Goal: Information Seeking & Learning: Learn about a topic

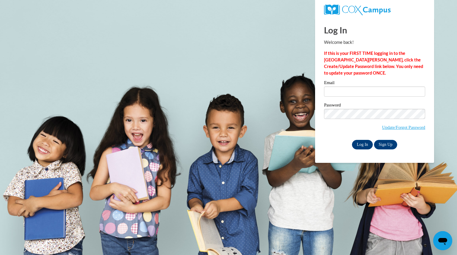
type input "changsuzanne@aasd.k12.wi.us"
click at [361, 143] on input "Log In" at bounding box center [362, 145] width 21 height 10
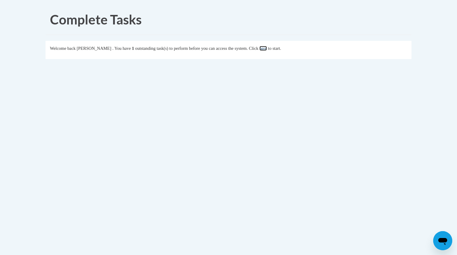
click at [267, 49] on link "here" at bounding box center [263, 48] width 7 height 5
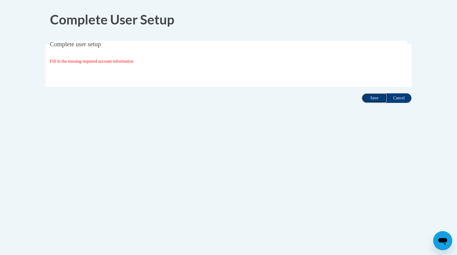
click at [369, 97] on input "Save" at bounding box center [374, 98] width 25 height 10
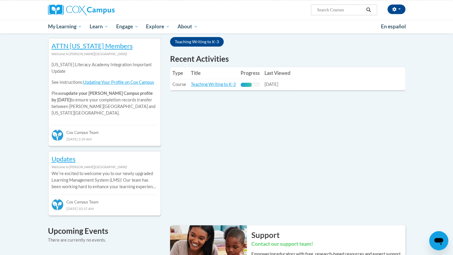
scroll to position [195, 0]
click at [224, 80] on td "Title: Teaching Writing to K-3" at bounding box center [213, 84] width 50 height 11
click at [222, 84] on link "Teaching Writing to K-3" at bounding box center [213, 83] width 45 height 5
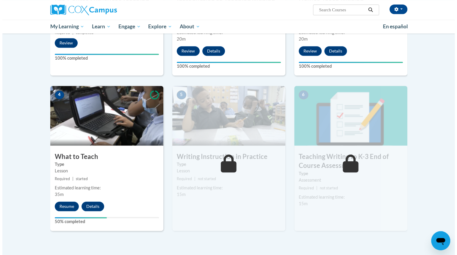
scroll to position [225, 0]
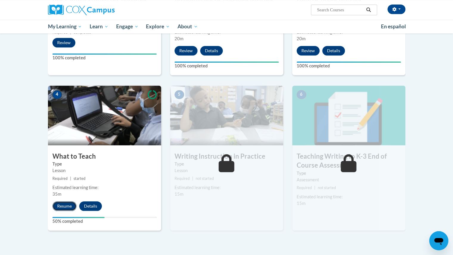
click at [68, 203] on button "Resume" at bounding box center [64, 206] width 24 height 10
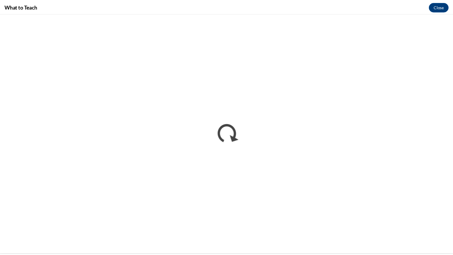
scroll to position [0, 0]
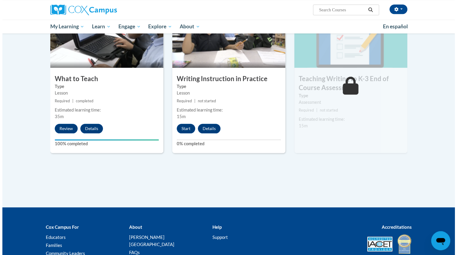
scroll to position [302, 0]
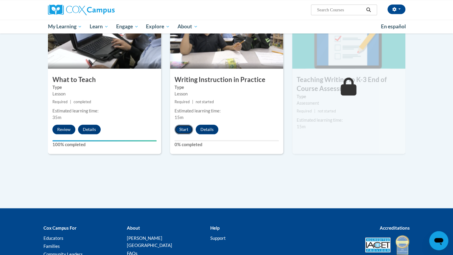
click at [178, 125] on button "Start" at bounding box center [183, 129] width 18 height 10
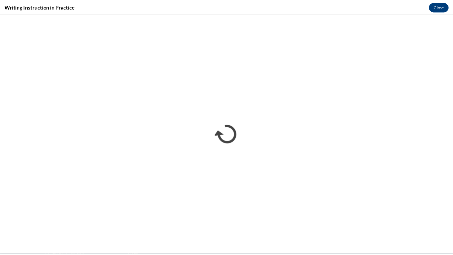
scroll to position [0, 0]
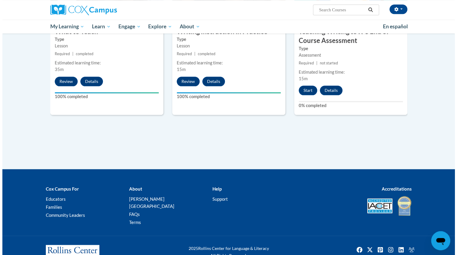
scroll to position [361, 0]
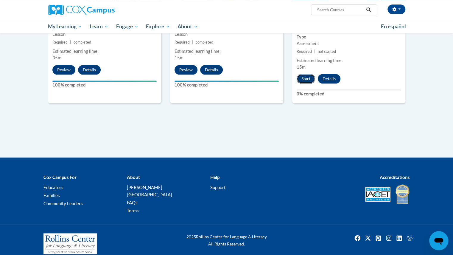
click at [309, 78] on button "Start" at bounding box center [306, 79] width 18 height 10
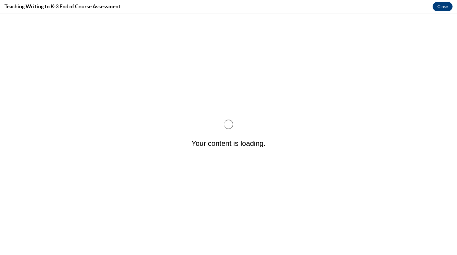
scroll to position [0, 0]
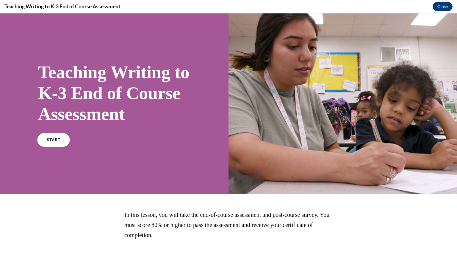
click at [60, 146] on link "START" at bounding box center [53, 140] width 32 height 14
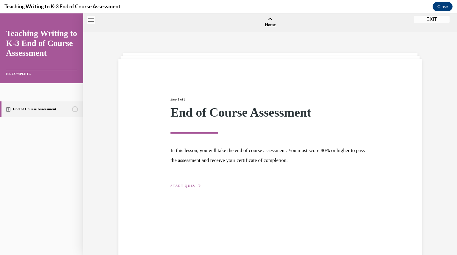
scroll to position [18, 0]
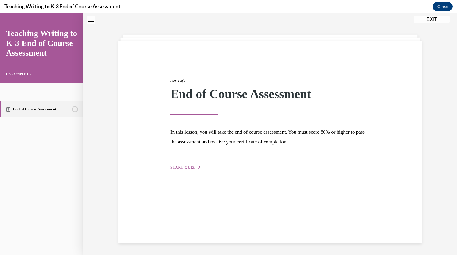
click at [176, 168] on span "START QUIZ" at bounding box center [183, 167] width 24 height 4
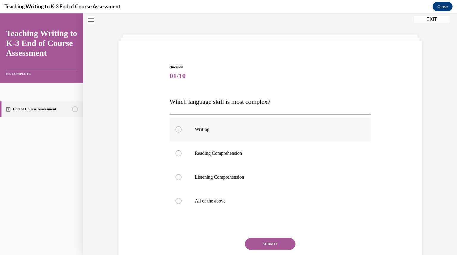
click at [177, 130] on div at bounding box center [179, 129] width 6 height 6
click at [177, 130] on input "Writing" at bounding box center [179, 129] width 6 height 6
radio input "true"
click at [262, 246] on button "SUBMIT" at bounding box center [270, 244] width 51 height 12
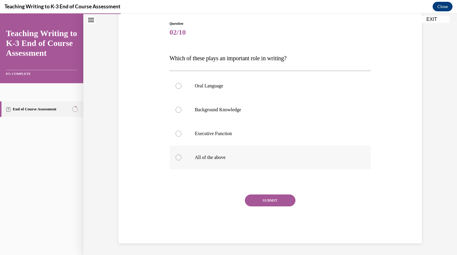
click at [176, 158] on div at bounding box center [179, 157] width 6 height 6
click at [176, 158] on input "All of the above" at bounding box center [179, 157] width 6 height 6
radio input "true"
click at [265, 197] on button "SUBMIT" at bounding box center [270, 200] width 51 height 12
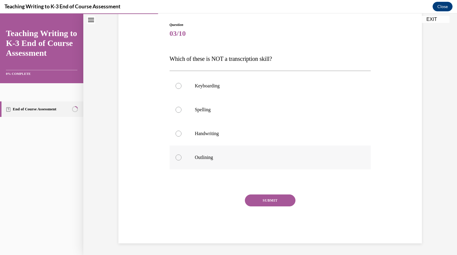
click at [176, 158] on div at bounding box center [179, 157] width 6 height 6
click at [176, 158] on input "Outlining" at bounding box center [179, 157] width 6 height 6
radio input "true"
click at [266, 202] on button "SUBMIT" at bounding box center [270, 200] width 51 height 12
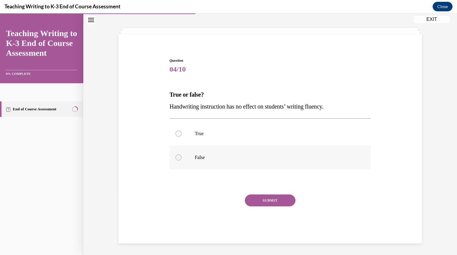
click at [177, 155] on div at bounding box center [179, 157] width 6 height 6
click at [177, 155] on input "False" at bounding box center [179, 157] width 6 height 6
radio input "true"
click at [267, 199] on button "SUBMIT" at bounding box center [270, 200] width 51 height 12
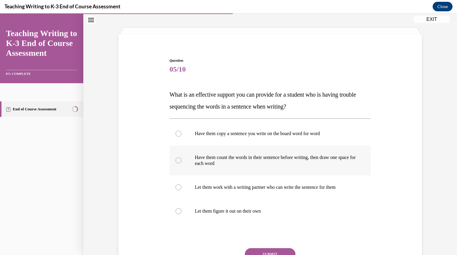
click at [177, 160] on div at bounding box center [179, 160] width 6 height 6
click at [177, 160] on input "Have them count the words in their sentence before writing, then draw one space…" at bounding box center [179, 160] width 6 height 6
radio input "true"
click at [264, 249] on button "SUBMIT" at bounding box center [270, 254] width 51 height 12
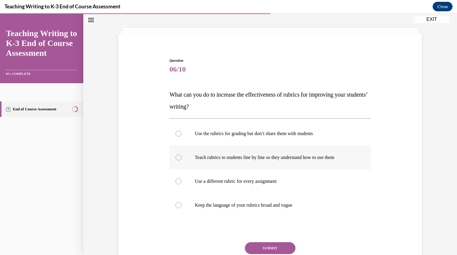
click at [177, 160] on label "Teach rubrics to students line by line so they understand how to use them" at bounding box center [271, 157] width 202 height 24
click at [177, 160] on input "Teach rubrics to students line by line so they understand how to use them" at bounding box center [179, 157] width 6 height 6
radio input "true"
click at [272, 245] on button "SUBMIT" at bounding box center [270, 248] width 51 height 12
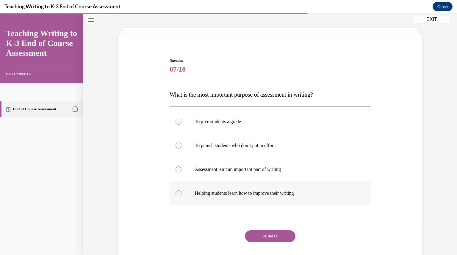
click at [177, 194] on div at bounding box center [179, 193] width 6 height 6
click at [177, 194] on input "Helping students learn how to improve their writing" at bounding box center [179, 193] width 6 height 6
radio input "true"
click at [256, 233] on button "SUBMIT" at bounding box center [270, 236] width 51 height 12
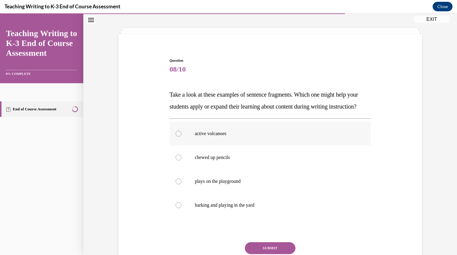
click at [177, 136] on div at bounding box center [179, 133] width 6 height 6
click at [177, 136] on input "active volcanoes" at bounding box center [179, 133] width 6 height 6
radio input "true"
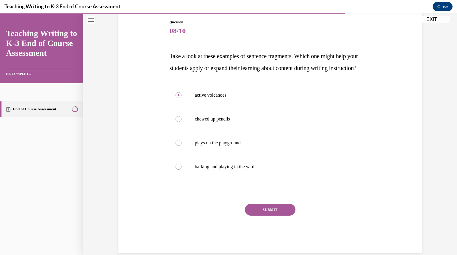
scroll to position [85, 0]
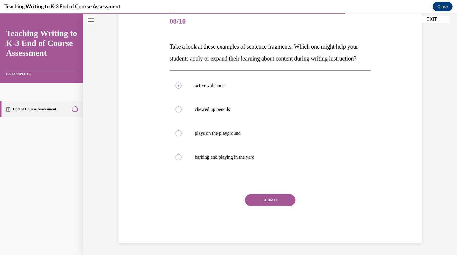
click at [275, 197] on button "SUBMIT" at bounding box center [270, 200] width 51 height 12
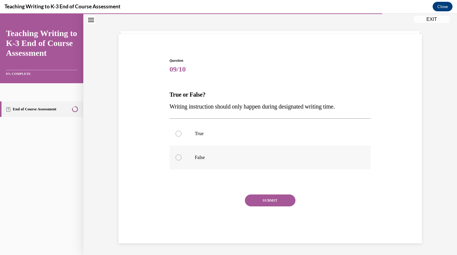
click at [177, 157] on div at bounding box center [179, 157] width 6 height 6
click at [177, 157] on input "False" at bounding box center [179, 157] width 6 height 6
radio input "true"
click at [272, 202] on button "SUBMIT" at bounding box center [270, 200] width 51 height 12
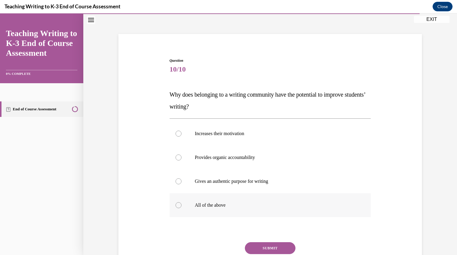
click at [178, 204] on div at bounding box center [179, 205] width 6 height 6
click at [178, 204] on input "All of the above" at bounding box center [179, 205] width 6 height 6
radio input "true"
click at [253, 246] on button "SUBMIT" at bounding box center [270, 248] width 51 height 12
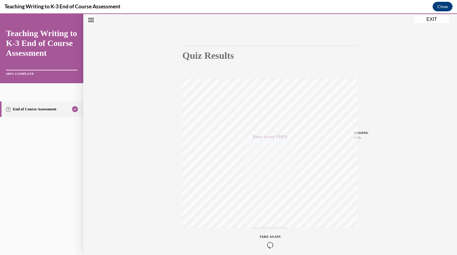
scroll to position [64, 0]
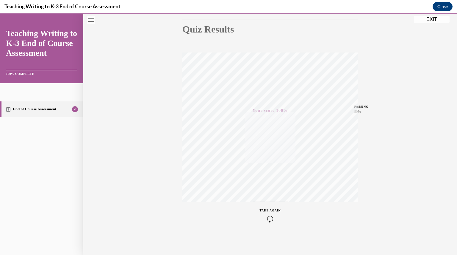
click at [434, 18] on button "EXIT" at bounding box center [432, 19] width 36 height 7
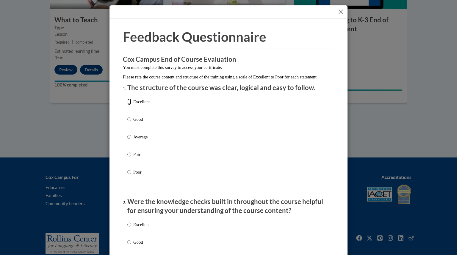
click at [127, 105] on input "Excellent" at bounding box center [129, 101] width 4 height 7
radio input "true"
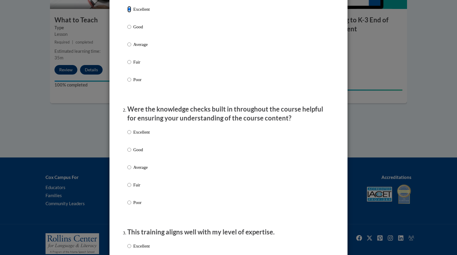
scroll to position [96, 0]
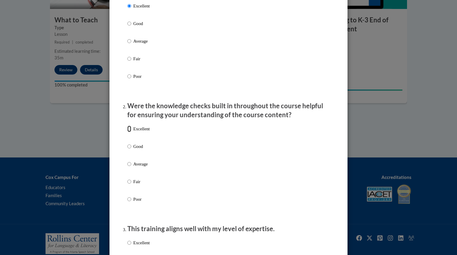
click at [127, 132] on input "Excellent" at bounding box center [129, 128] width 4 height 7
radio input "true"
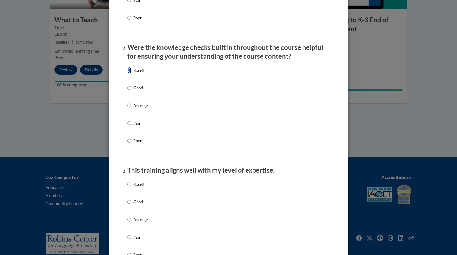
scroll to position [155, 0]
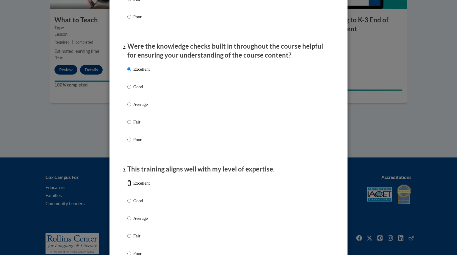
click at [127, 186] on input "Excellent" at bounding box center [129, 183] width 4 height 7
radio input "true"
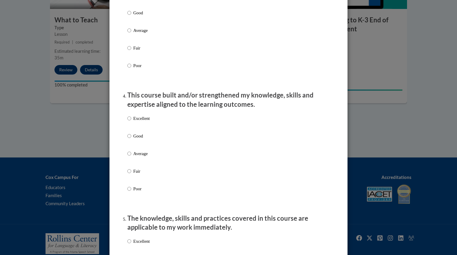
scroll to position [350, 0]
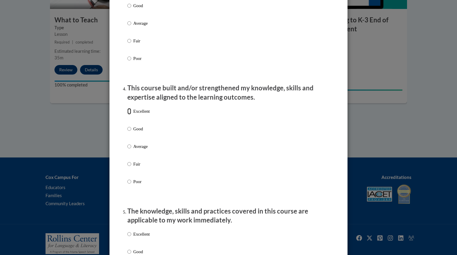
click at [127, 114] on input "Excellent" at bounding box center [129, 111] width 4 height 7
radio input "true"
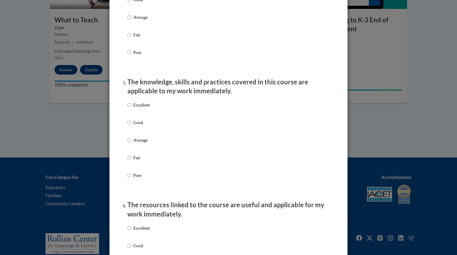
scroll to position [481, 0]
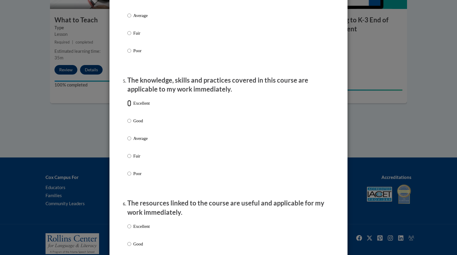
click at [128, 106] on input "Excellent" at bounding box center [129, 103] width 4 height 7
radio input "true"
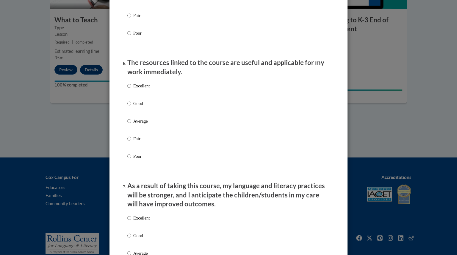
scroll to position [621, 0]
click at [127, 89] on input "Excellent" at bounding box center [129, 85] width 4 height 7
radio input "true"
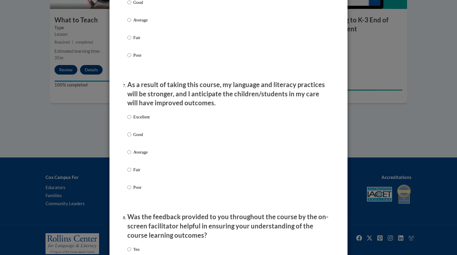
scroll to position [723, 0]
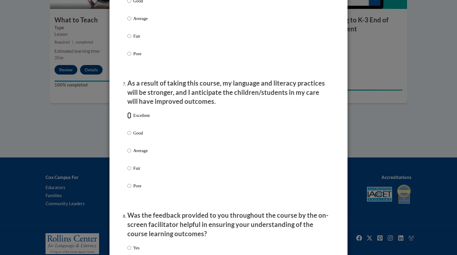
click at [127, 119] on input "Excellent" at bounding box center [129, 115] width 4 height 7
radio input "true"
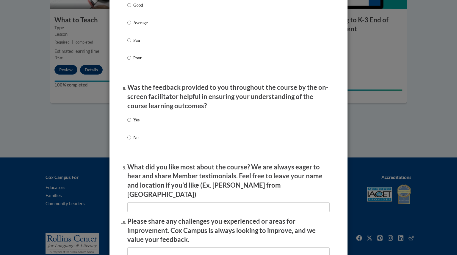
scroll to position [851, 0]
click at [127, 123] on input "Yes" at bounding box center [129, 119] width 4 height 7
radio input "true"
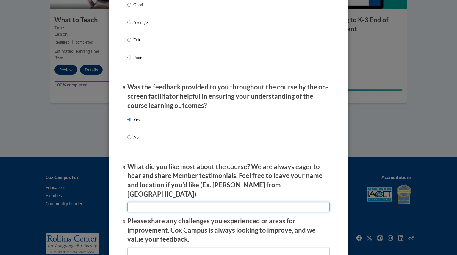
click at [175, 205] on input "textbox" at bounding box center [228, 207] width 202 height 10
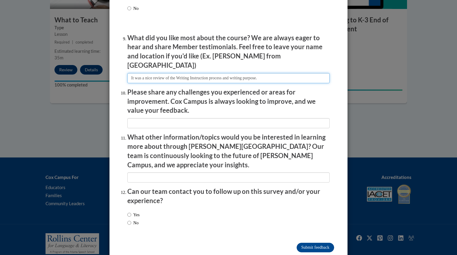
scroll to position [983, 0]
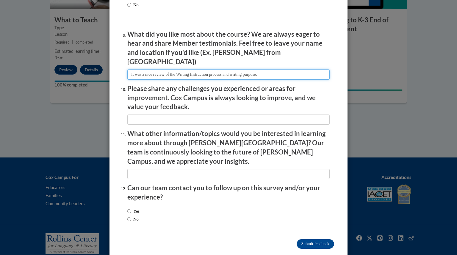
type input "It was a nice review of the Writing Instruction process and writing purpose."
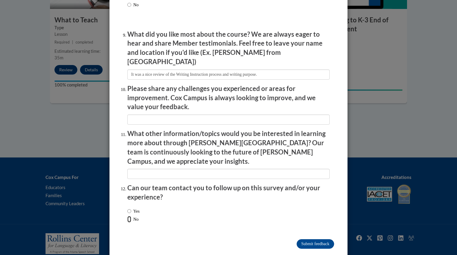
click at [128, 216] on input "No" at bounding box center [129, 219] width 4 height 7
radio input "true"
click at [303, 239] on input "Submit feedback" at bounding box center [316, 244] width 38 height 10
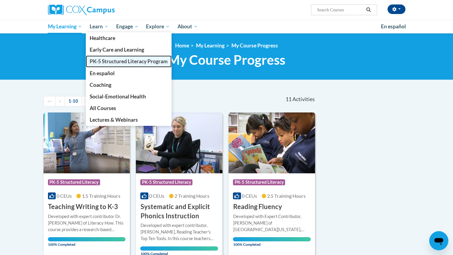
click at [109, 60] on span "PK-5 Structured Literacy Program" at bounding box center [129, 61] width 78 height 6
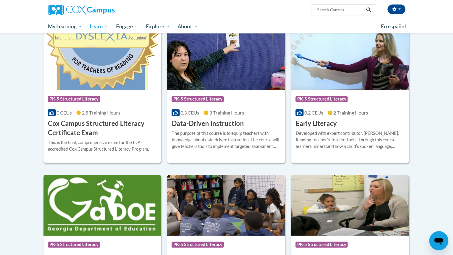
scroll to position [201, 0]
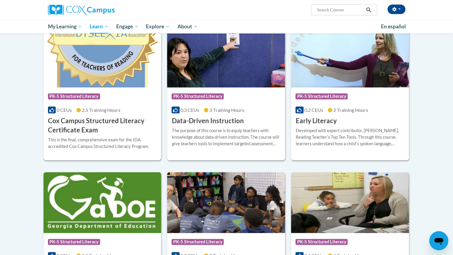
click at [99, 131] on h3 "Cox Campus Structured Literacy Certificate Exam" at bounding box center [102, 125] width 109 height 18
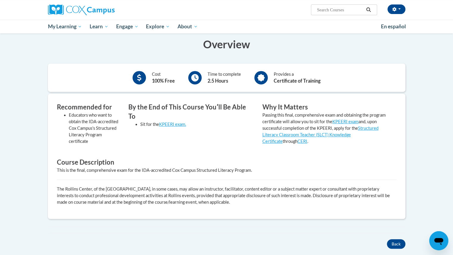
scroll to position [116, 0]
click at [176, 121] on link "KPEERI exam." at bounding box center [172, 123] width 27 height 5
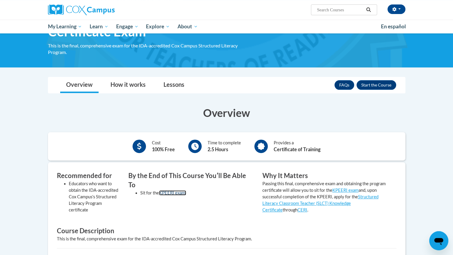
scroll to position [0, 0]
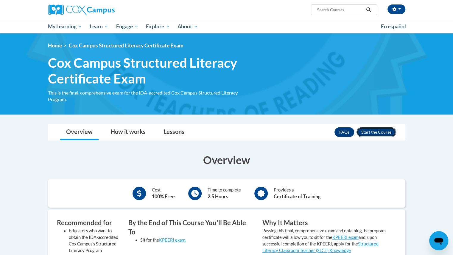
click at [367, 128] on button "Enroll" at bounding box center [376, 132] width 40 height 10
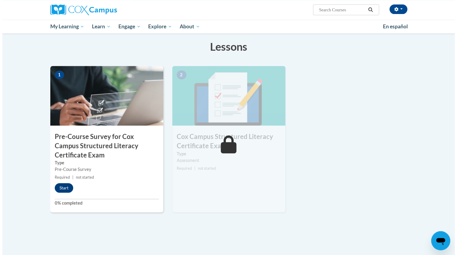
scroll to position [114, 0]
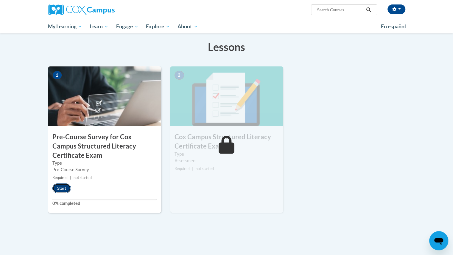
click at [62, 184] on button "Start" at bounding box center [61, 188] width 18 height 10
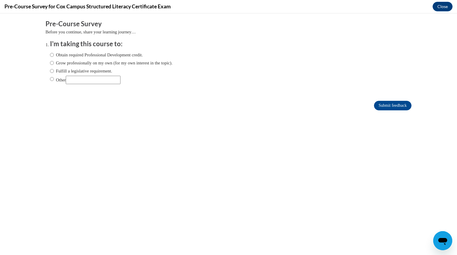
scroll to position [0, 0]
click at [50, 54] on input "Obtain required Professional Development credit." at bounding box center [52, 55] width 4 height 7
radio input "true"
click at [383, 102] on input "Submit feedback" at bounding box center [393, 106] width 38 height 10
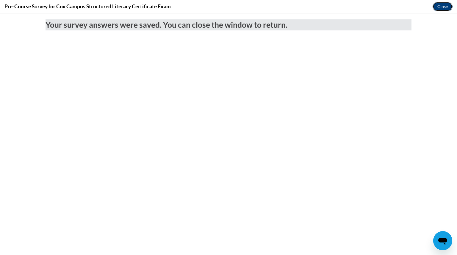
click at [444, 6] on button "Close" at bounding box center [443, 7] width 20 height 10
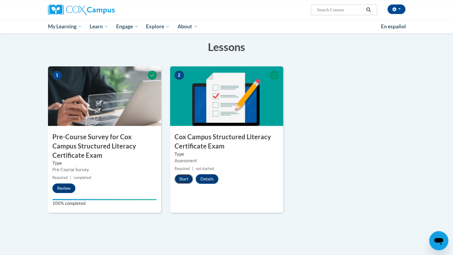
click at [183, 178] on button "Start" at bounding box center [183, 179] width 18 height 10
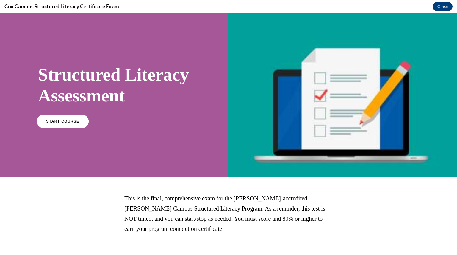
click at [67, 123] on span "START COURSE" at bounding box center [62, 121] width 33 height 4
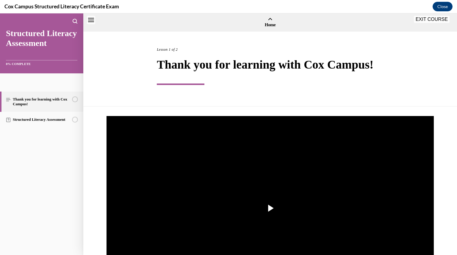
scroll to position [18, 0]
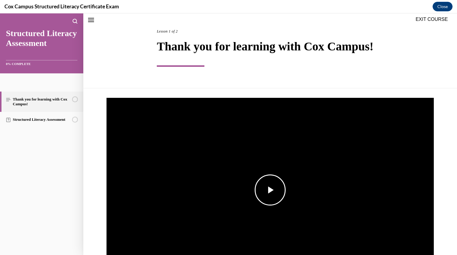
click at [270, 190] on span "Video player" at bounding box center [270, 190] width 0 height 0
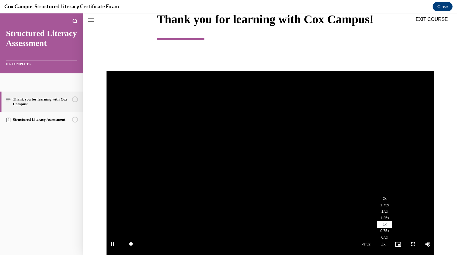
click at [383, 199] on span "2x" at bounding box center [385, 198] width 4 height 4
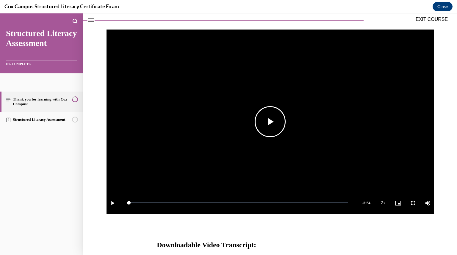
scroll to position [198, 0]
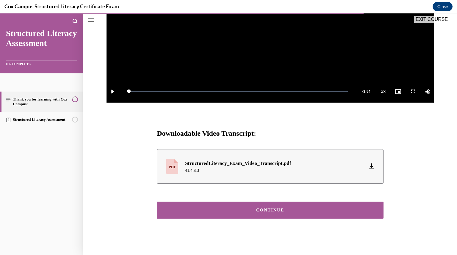
click at [240, 211] on div "CONTINUE" at bounding box center [270, 210] width 208 height 4
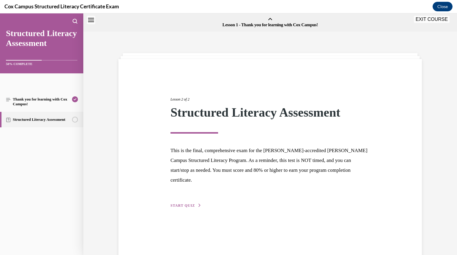
scroll to position [18, 0]
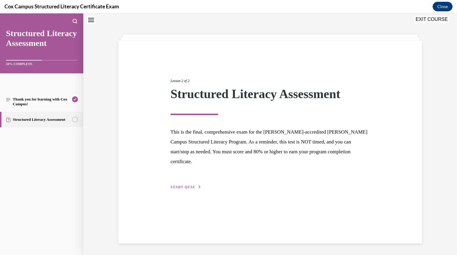
click at [176, 185] on span "START QUIZ" at bounding box center [183, 187] width 24 height 4
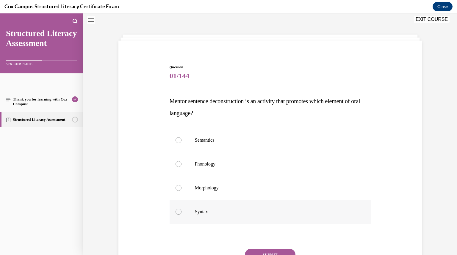
click at [177, 214] on div at bounding box center [179, 211] width 6 height 6
click at [177, 214] on input "Syntax" at bounding box center [179, 211] width 6 height 6
radio input "true"
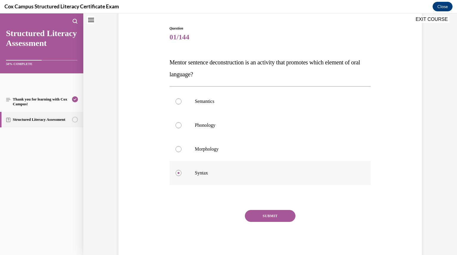
scroll to position [60, 0]
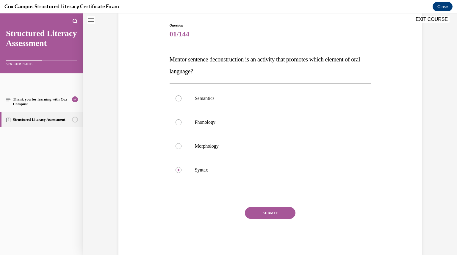
click at [280, 212] on button "SUBMIT" at bounding box center [270, 213] width 51 height 12
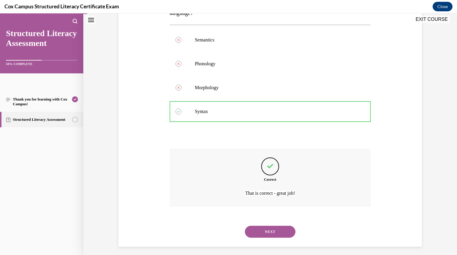
scroll to position [122, 0]
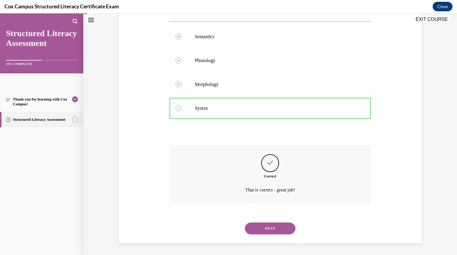
click at [273, 228] on button "NEXT" at bounding box center [270, 228] width 51 height 12
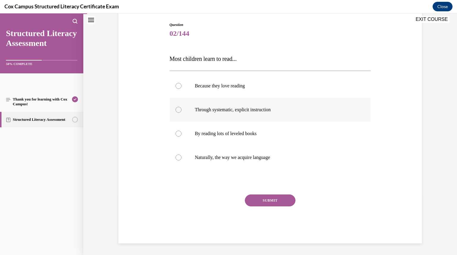
click at [176, 110] on div at bounding box center [179, 110] width 6 height 6
click at [176, 110] on input "Through systematic, explicit instruction" at bounding box center [179, 110] width 6 height 6
radio input "true"
click at [257, 198] on button "SUBMIT" at bounding box center [270, 200] width 51 height 12
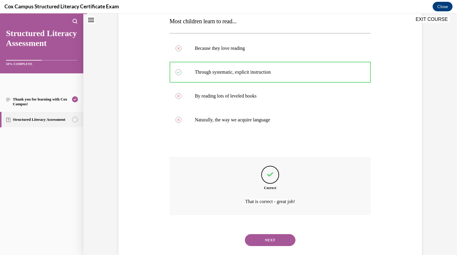
scroll to position [110, 0]
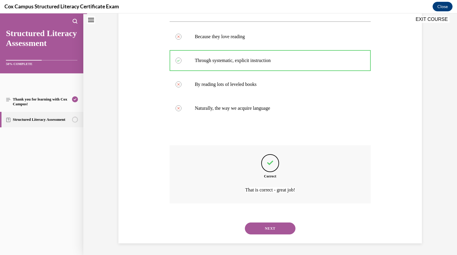
click at [261, 227] on button "NEXT" at bounding box center [270, 228] width 51 height 12
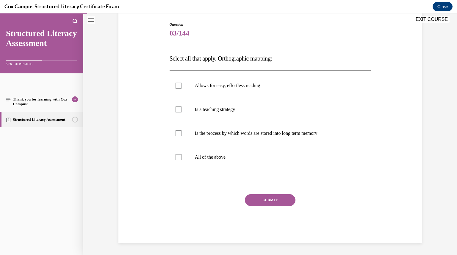
scroll to position [61, 0]
click at [176, 158] on div at bounding box center [179, 157] width 6 height 6
click at [176, 158] on input "All of the above" at bounding box center [179, 157] width 6 height 6
checkbox input "true"
click at [253, 198] on button "SUBMIT" at bounding box center [270, 200] width 51 height 12
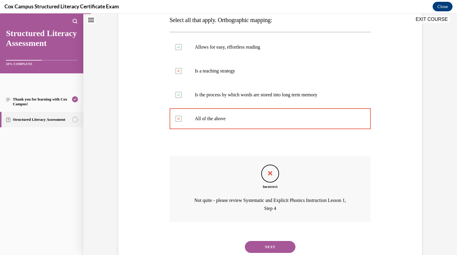
scroll to position [100, 0]
click at [269, 245] on button "NEXT" at bounding box center [270, 246] width 51 height 12
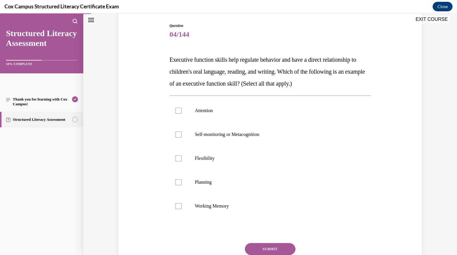
scroll to position [60, 0]
click at [177, 108] on div at bounding box center [179, 110] width 6 height 6
click at [177, 108] on input "Attention" at bounding box center [179, 110] width 6 height 6
checkbox input "true"
click at [177, 181] on div at bounding box center [179, 182] width 6 height 6
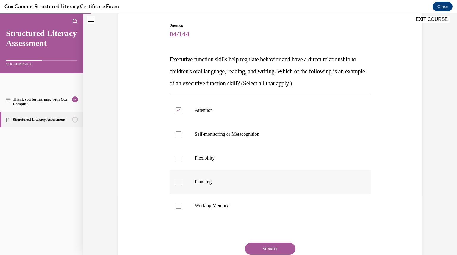
click at [177, 181] on input "Planning" at bounding box center [179, 182] width 6 height 6
checkbox input "true"
click at [177, 159] on div at bounding box center [179, 158] width 6 height 6
click at [177, 159] on input "Flexibility" at bounding box center [179, 158] width 6 height 6
checkbox input "true"
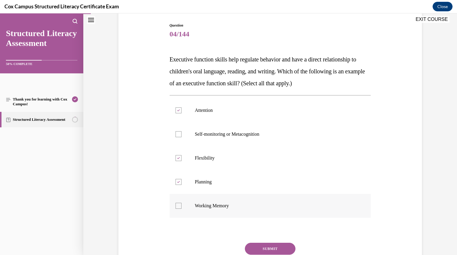
click at [177, 204] on div at bounding box center [179, 205] width 6 height 6
click at [177, 204] on input "Working Memory" at bounding box center [179, 205] width 6 height 6
checkbox input "true"
click at [177, 135] on div at bounding box center [179, 134] width 6 height 6
click at [177, 135] on input "Self-monitoring or Metacognition" at bounding box center [179, 134] width 6 height 6
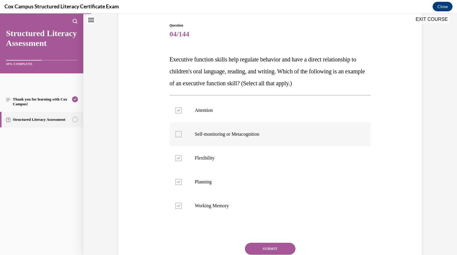
checkbox input "true"
click at [264, 247] on button "SUBMIT" at bounding box center [270, 248] width 51 height 12
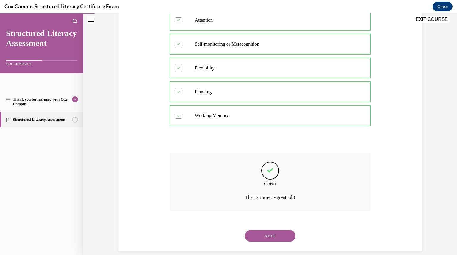
scroll to position [158, 0]
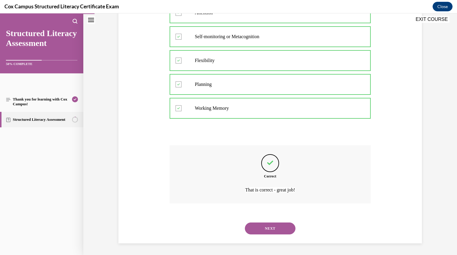
click at [270, 223] on button "NEXT" at bounding box center [270, 228] width 51 height 12
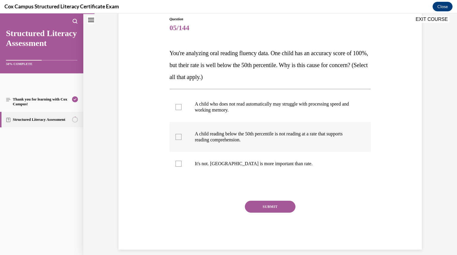
click at [176, 138] on div at bounding box center [179, 137] width 6 height 6
click at [176, 138] on input "A child reading below the 50th percentile is not reading at a rate that support…" at bounding box center [179, 137] width 6 height 6
checkbox input "true"
click at [267, 203] on button "SUBMIT" at bounding box center [270, 206] width 51 height 12
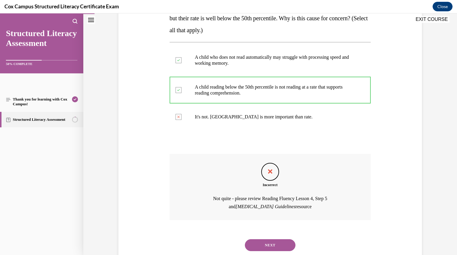
scroll to position [113, 0]
click at [269, 246] on button "NEXT" at bounding box center [270, 245] width 51 height 12
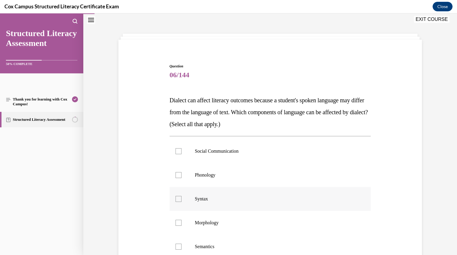
scroll to position [20, 0]
click at [178, 151] on div at bounding box center [179, 151] width 6 height 6
click at [178, 151] on input "Social Communication" at bounding box center [179, 151] width 6 height 6
checkbox input "true"
click at [176, 175] on div at bounding box center [179, 175] width 6 height 6
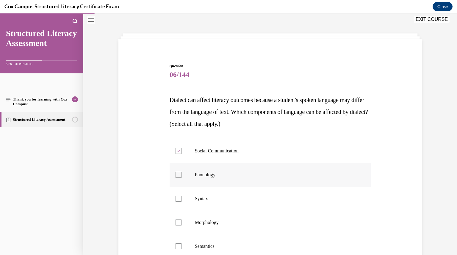
click at [176, 175] on input "Phonology" at bounding box center [179, 175] width 6 height 6
checkbox input "true"
click at [178, 196] on div at bounding box center [179, 198] width 6 height 6
click at [178, 196] on input "Syntax" at bounding box center [179, 198] width 6 height 6
checkbox input "true"
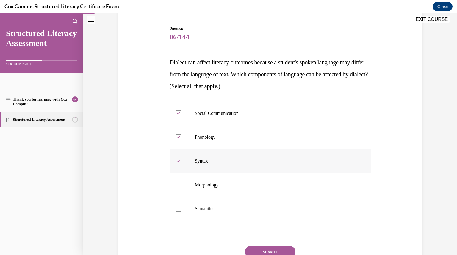
scroll to position [58, 0]
click at [176, 183] on div at bounding box center [179, 184] width 6 height 6
click at [176, 183] on input "Morphology" at bounding box center [179, 184] width 6 height 6
checkbox input "true"
click at [177, 208] on div at bounding box center [179, 208] width 6 height 6
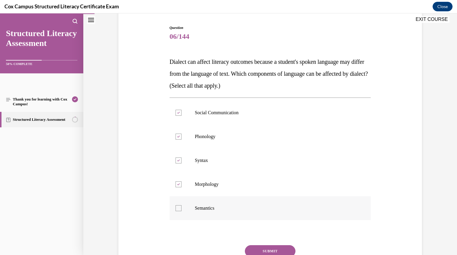
click at [177, 208] on input "Semantics" at bounding box center [179, 208] width 6 height 6
checkbox input "true"
click at [258, 248] on button "SUBMIT" at bounding box center [270, 251] width 51 height 12
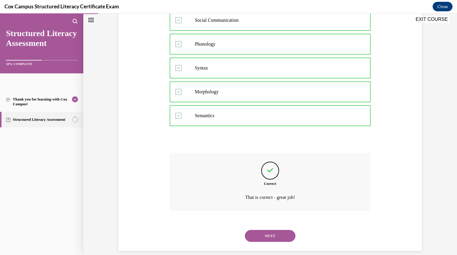
scroll to position [158, 0]
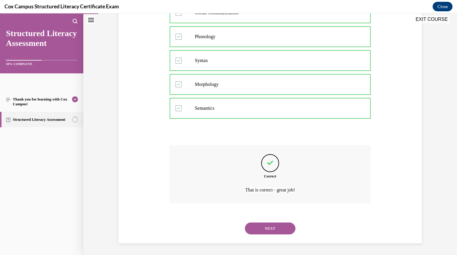
click at [272, 228] on button "NEXT" at bounding box center [270, 228] width 51 height 12
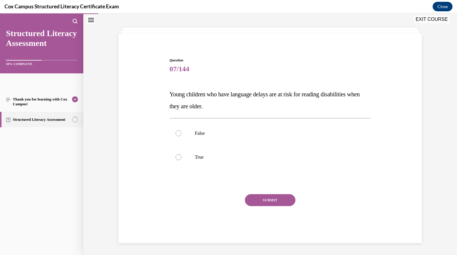
scroll to position [25, 0]
click at [179, 158] on div at bounding box center [179, 157] width 6 height 6
click at [179, 158] on input "True" at bounding box center [179, 157] width 6 height 6
radio input "true"
click at [250, 199] on button "SUBMIT" at bounding box center [270, 200] width 51 height 12
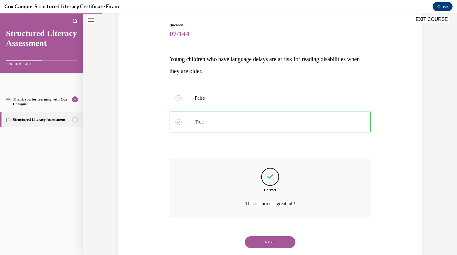
scroll to position [74, 0]
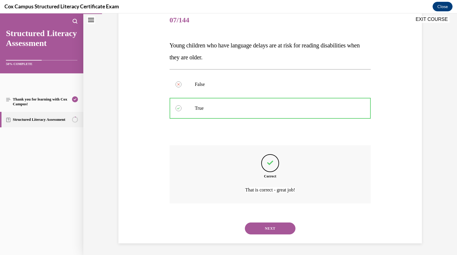
click at [261, 234] on div "NEXT" at bounding box center [271, 228] width 202 height 24
click at [263, 229] on button "NEXT" at bounding box center [270, 228] width 51 height 12
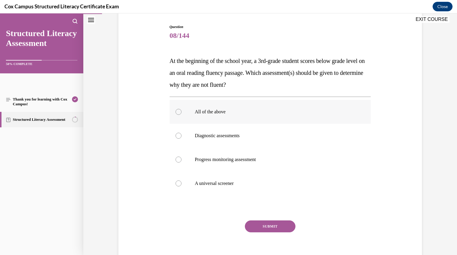
scroll to position [59, 0]
click at [177, 110] on div at bounding box center [179, 111] width 6 height 6
click at [177, 110] on input "All of the above" at bounding box center [179, 111] width 6 height 6
radio input "true"
click at [260, 225] on button "SUBMIT" at bounding box center [270, 226] width 51 height 12
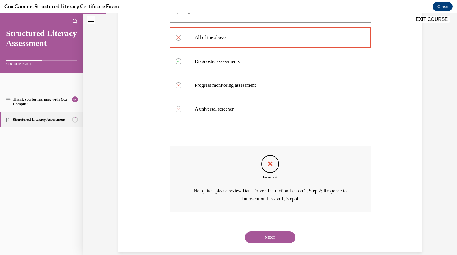
scroll to position [142, 0]
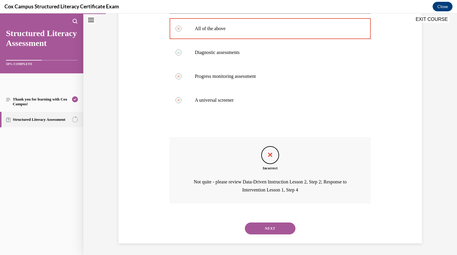
click at [273, 229] on button "NEXT" at bounding box center [270, 228] width 51 height 12
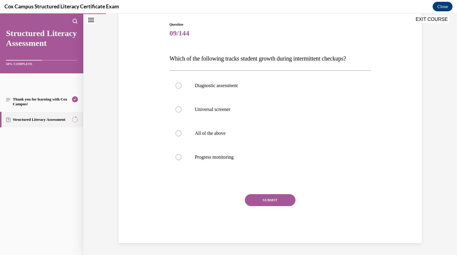
scroll to position [61, 0]
click at [177, 156] on div at bounding box center [179, 157] width 6 height 6
click at [177, 156] on input "Progress monitoring" at bounding box center [179, 157] width 6 height 6
radio input "true"
click at [176, 111] on div at bounding box center [179, 110] width 6 height 6
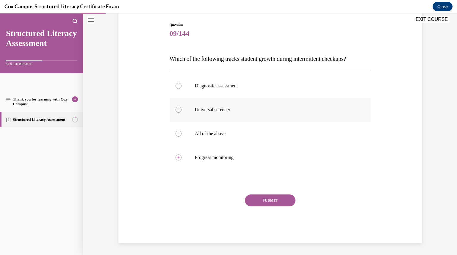
click at [176, 111] on input "Universal screener" at bounding box center [179, 110] width 6 height 6
radio input "true"
click at [176, 157] on div at bounding box center [179, 157] width 6 height 6
click at [176, 157] on input "Progress monitoring" at bounding box center [179, 157] width 6 height 6
radio input "true"
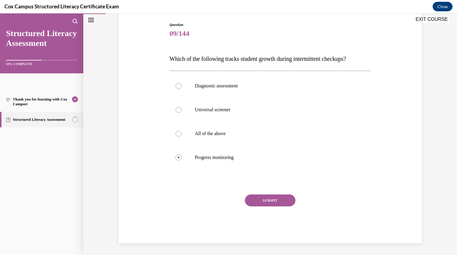
click at [259, 203] on button "SUBMIT" at bounding box center [270, 200] width 51 height 12
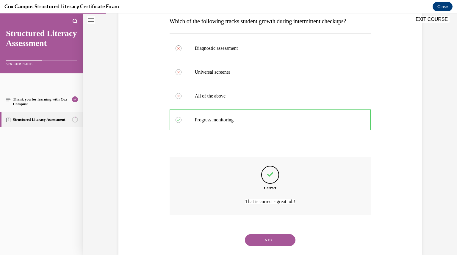
scroll to position [110, 0]
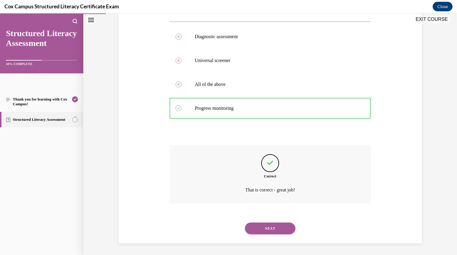
click at [265, 223] on button "NEXT" at bounding box center [270, 228] width 51 height 12
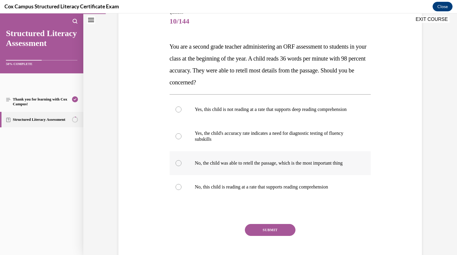
scroll to position [75, 0]
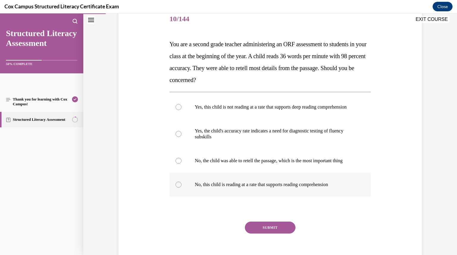
click at [177, 187] on div at bounding box center [179, 184] width 6 height 6
click at [177, 187] on input "No, this child is reading at a rate that supports reading comprehension" at bounding box center [179, 184] width 6 height 6
radio input "true"
click at [254, 233] on button "SUBMIT" at bounding box center [270, 227] width 51 height 12
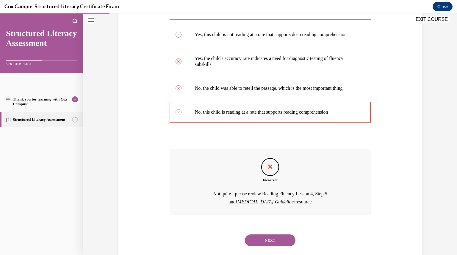
scroll to position [172, 0]
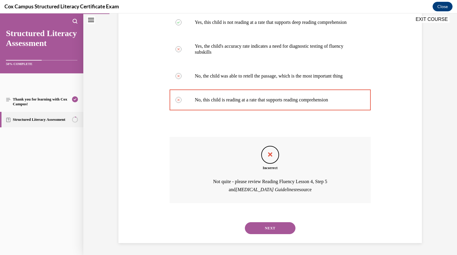
click at [269, 229] on button "NEXT" at bounding box center [270, 228] width 51 height 12
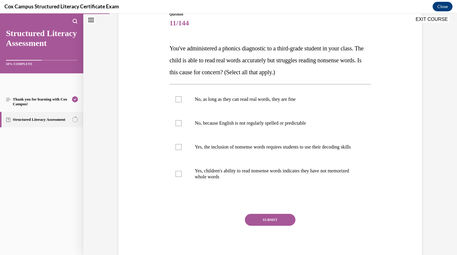
scroll to position [75, 0]
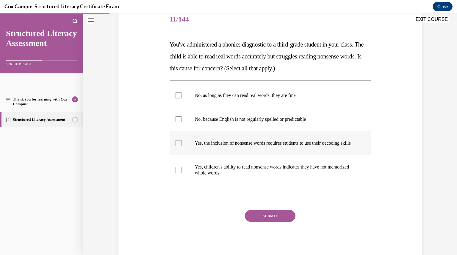
click at [177, 146] on div at bounding box center [179, 143] width 6 height 6
click at [177, 146] on input "Yes, the inclusion of nonsense words requires students to use their decoding sk…" at bounding box center [179, 143] width 6 height 6
checkbox input "true"
click at [256, 221] on button "SUBMIT" at bounding box center [270, 216] width 51 height 12
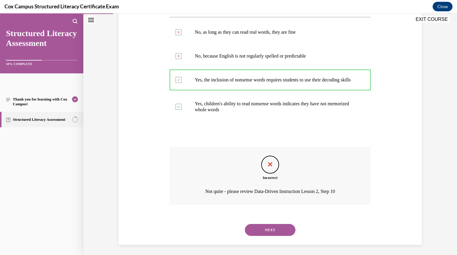
scroll to position [146, 0]
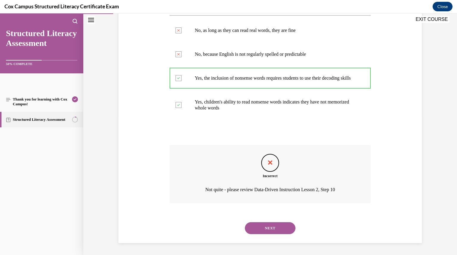
click at [260, 226] on button "NEXT" at bounding box center [270, 228] width 51 height 12
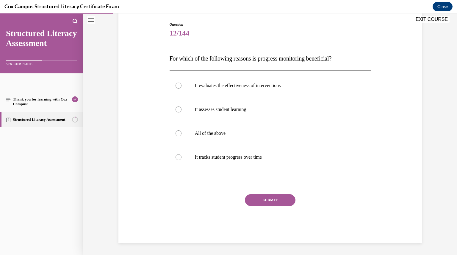
scroll to position [61, 0]
click at [176, 132] on div at bounding box center [179, 133] width 6 height 6
click at [176, 132] on input "All of the above" at bounding box center [179, 133] width 6 height 6
radio input "true"
click at [260, 197] on button "SUBMIT" at bounding box center [270, 200] width 51 height 12
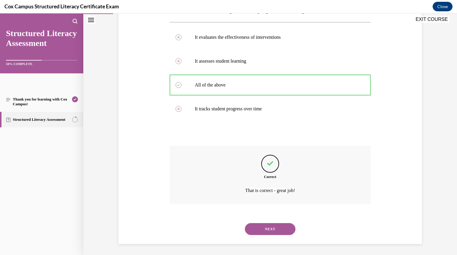
scroll to position [110, 0]
click at [262, 222] on button "NEXT" at bounding box center [270, 228] width 51 height 12
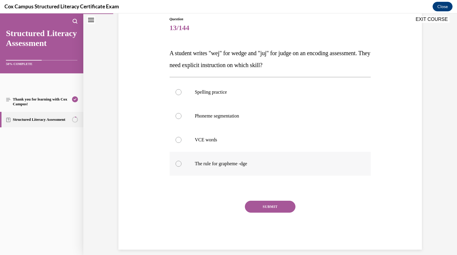
click at [176, 163] on div at bounding box center [179, 163] width 6 height 6
click at [176, 163] on input "The rule for grapheme -dge" at bounding box center [179, 163] width 6 height 6
radio input "true"
click at [261, 202] on button "SUBMIT" at bounding box center [270, 206] width 51 height 12
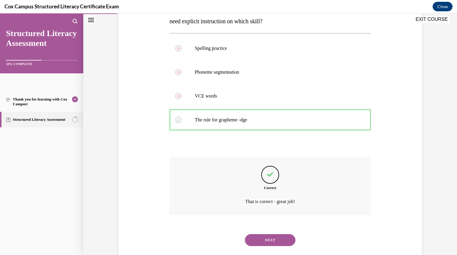
scroll to position [122, 0]
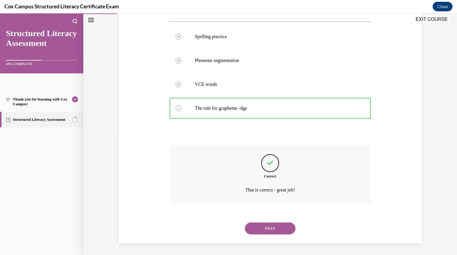
click at [261, 202] on div "Correct That is correct - great job!" at bounding box center [271, 174] width 202 height 58
click at [260, 223] on button "NEXT" at bounding box center [270, 228] width 51 height 12
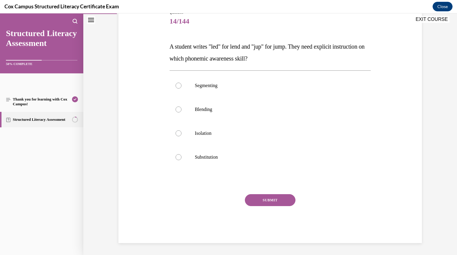
scroll to position [66, 0]
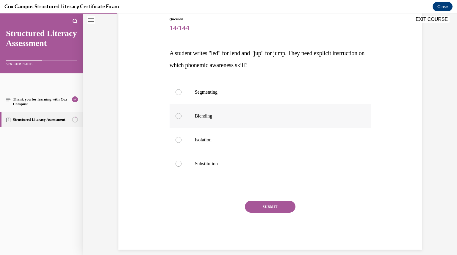
click at [177, 115] on div at bounding box center [179, 116] width 6 height 6
click at [177, 115] on input "Blending" at bounding box center [179, 116] width 6 height 6
radio input "true"
click at [251, 201] on button "SUBMIT" at bounding box center [270, 206] width 51 height 12
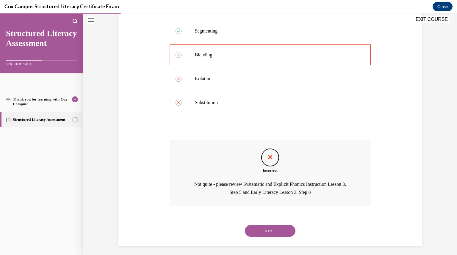
scroll to position [130, 0]
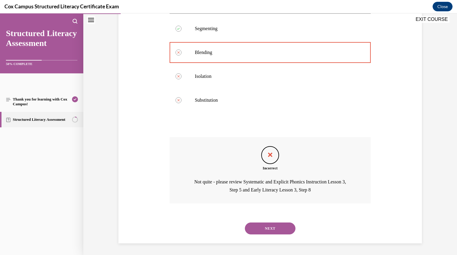
click at [262, 228] on button "NEXT" at bounding box center [270, 228] width 51 height 12
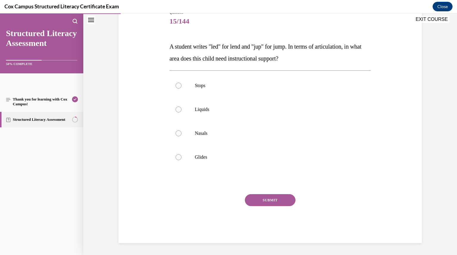
scroll to position [66, 0]
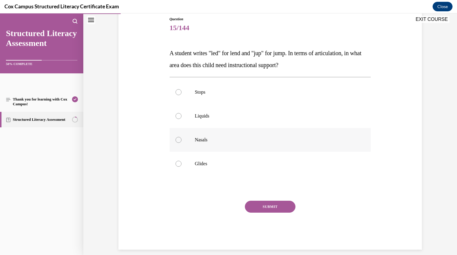
click at [176, 140] on div at bounding box center [179, 140] width 6 height 6
click at [176, 140] on input "Nasals" at bounding box center [179, 140] width 6 height 6
radio input "true"
click at [257, 204] on button "SUBMIT" at bounding box center [270, 206] width 51 height 12
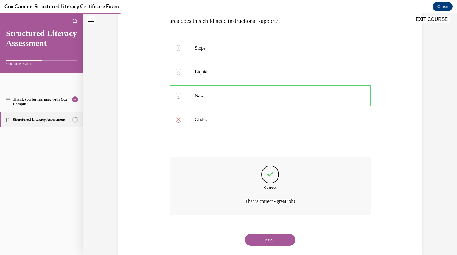
scroll to position [122, 0]
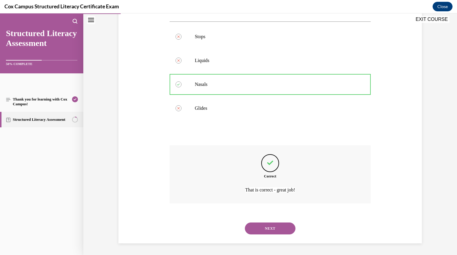
click at [263, 227] on button "NEXT" at bounding box center [270, 228] width 51 height 12
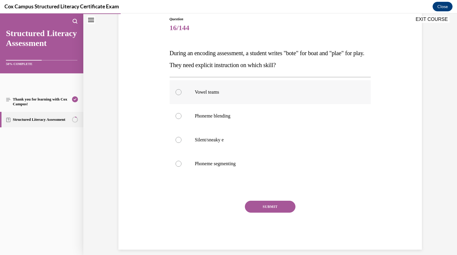
click at [177, 93] on div at bounding box center [179, 92] width 6 height 6
click at [177, 93] on input "Vowel teams" at bounding box center [179, 92] width 6 height 6
radio input "true"
click at [274, 205] on button "SUBMIT" at bounding box center [270, 206] width 51 height 12
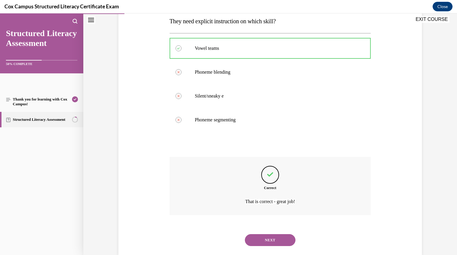
scroll to position [122, 0]
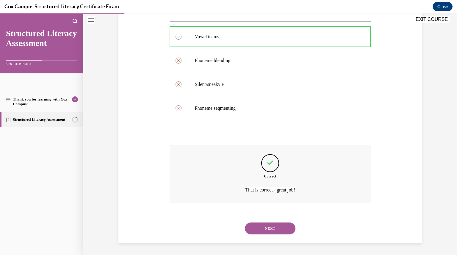
click at [265, 230] on button "NEXT" at bounding box center [270, 228] width 51 height 12
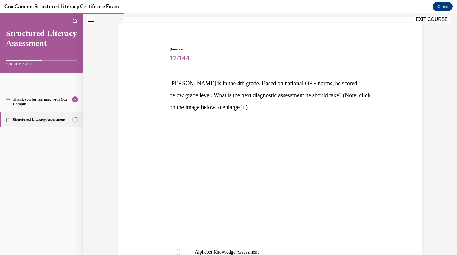
scroll to position [39, 0]
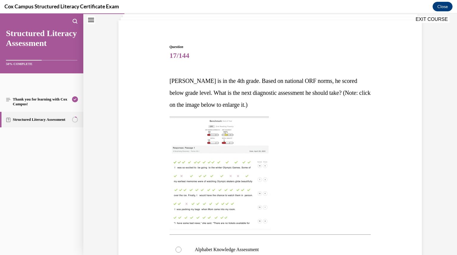
click at [244, 133] on img at bounding box center [220, 172] width 101 height 113
click at [222, 180] on img at bounding box center [220, 172] width 101 height 113
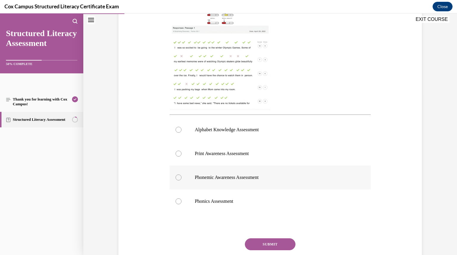
scroll to position [159, 0]
click at [225, 88] on img at bounding box center [220, 52] width 101 height 113
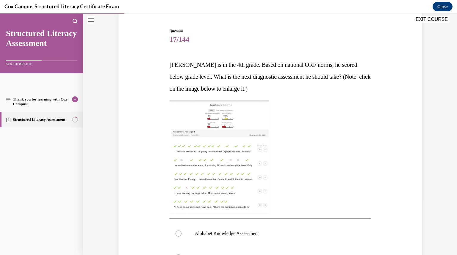
scroll to position [54, 0]
click at [202, 116] on img at bounding box center [220, 157] width 101 height 113
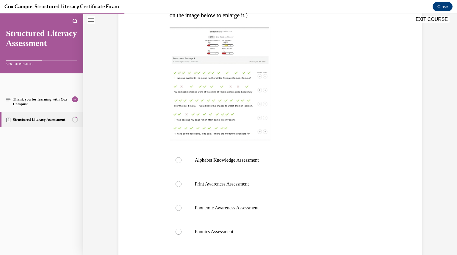
scroll to position [128, 0]
click at [176, 182] on div at bounding box center [179, 183] width 6 height 6
click at [176, 182] on input "Print Awareness Assessment" at bounding box center [179, 183] width 6 height 6
radio input "true"
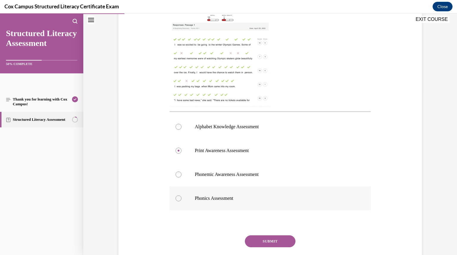
scroll to position [162, 0]
click at [270, 238] on button "SUBMIT" at bounding box center [270, 241] width 51 height 12
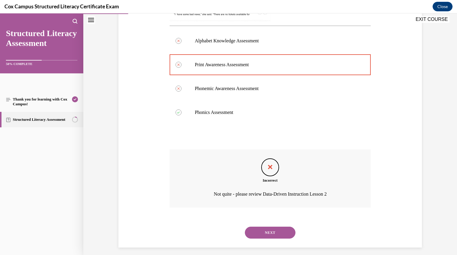
scroll to position [251, 0]
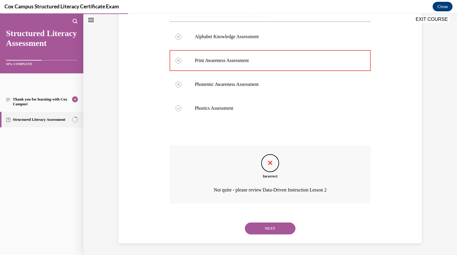
click at [296, 199] on div "Incorrect Not quite - please review Data-Driven Instruction Lesson 2" at bounding box center [271, 174] width 202 height 58
click at [267, 232] on button "NEXT" at bounding box center [270, 228] width 51 height 12
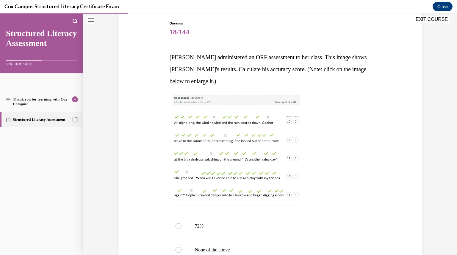
scroll to position [63, 0]
click at [251, 191] on img at bounding box center [236, 149] width 133 height 113
click at [258, 111] on img at bounding box center [236, 149] width 133 height 113
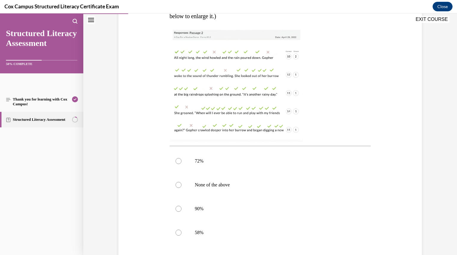
scroll to position [126, 0]
click at [177, 184] on div at bounding box center [179, 186] width 6 height 6
click at [177, 184] on input "None of the above" at bounding box center [179, 186] width 6 height 6
radio input "true"
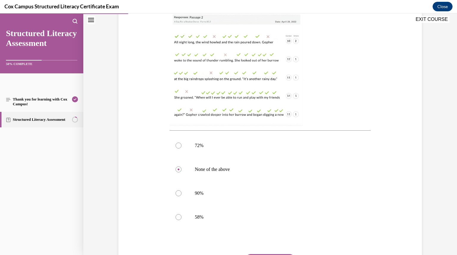
scroll to position [145, 0]
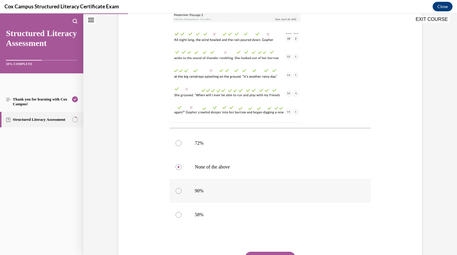
click at [176, 190] on div at bounding box center [179, 191] width 6 height 6
click at [176, 190] on input "90%" at bounding box center [179, 191] width 6 height 6
radio input "true"
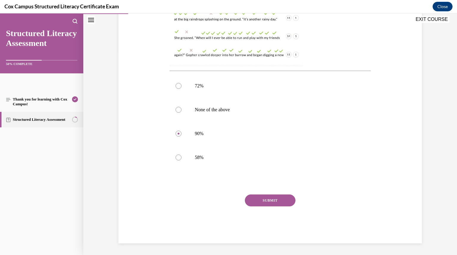
click at [266, 200] on button "SUBMIT" at bounding box center [270, 200] width 51 height 12
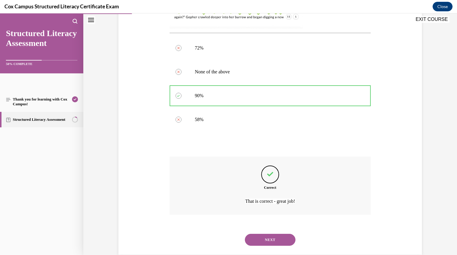
scroll to position [251, 0]
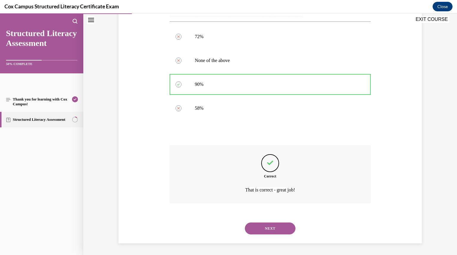
click at [260, 226] on button "NEXT" at bounding box center [270, 228] width 51 height 12
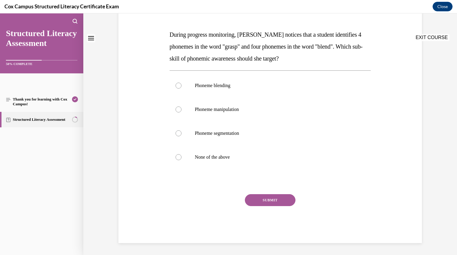
scroll to position [0, 0]
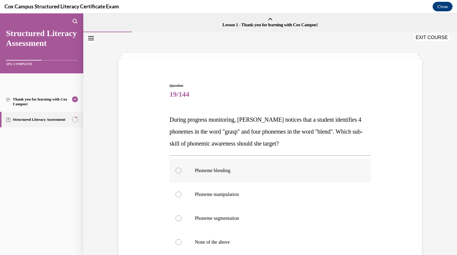
click at [176, 168] on div at bounding box center [179, 170] width 6 height 6
click at [176, 168] on input "Phoneme blending" at bounding box center [179, 170] width 6 height 6
radio input "true"
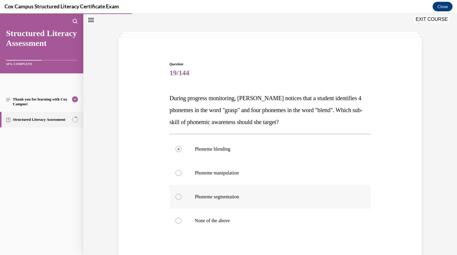
scroll to position [22, 0]
click at [179, 172] on div at bounding box center [179, 172] width 6 height 6
click at [179, 172] on input "Phoneme manipulation" at bounding box center [179, 172] width 6 height 6
radio input "true"
click at [176, 196] on div at bounding box center [179, 196] width 6 height 6
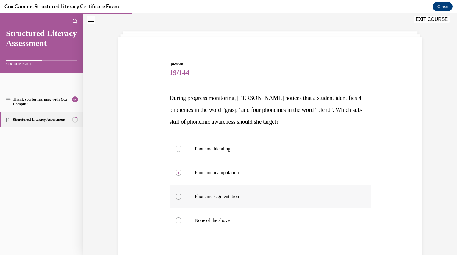
click at [176, 196] on input "Phoneme segmentation" at bounding box center [179, 196] width 6 height 6
radio input "true"
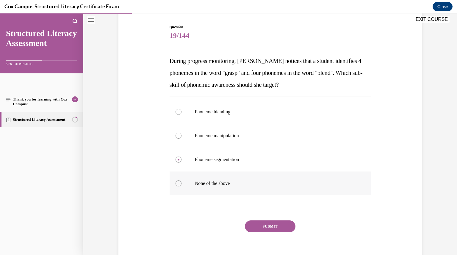
scroll to position [85, 0]
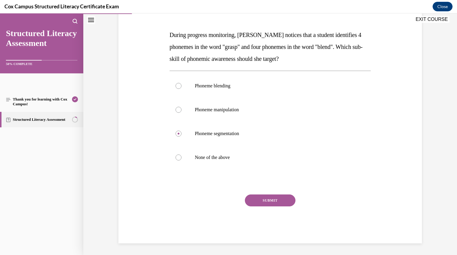
click at [265, 202] on button "SUBMIT" at bounding box center [270, 200] width 51 height 12
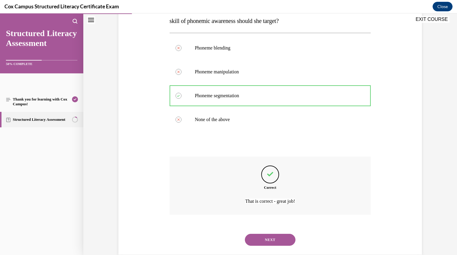
scroll to position [134, 0]
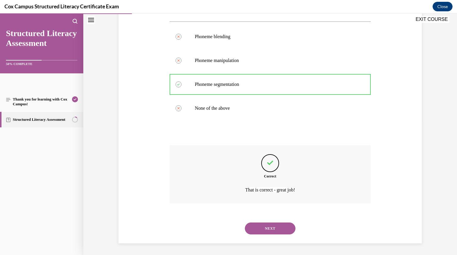
click at [263, 228] on button "NEXT" at bounding box center [270, 228] width 51 height 12
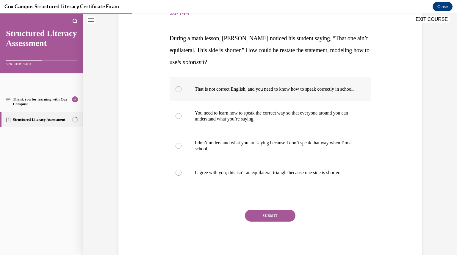
scroll to position [98, 0]
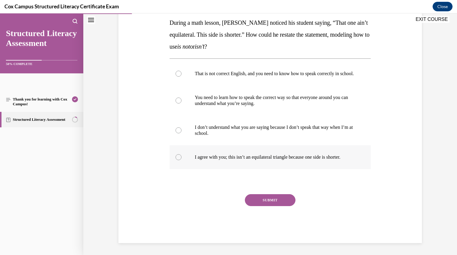
click at [177, 160] on div at bounding box center [179, 157] width 6 height 6
click at [177, 160] on input "I agree with you; this isn’t an equilateral triangle because one side is shorte…" at bounding box center [179, 157] width 6 height 6
radio input "true"
click at [275, 202] on button "SUBMIT" at bounding box center [270, 200] width 51 height 12
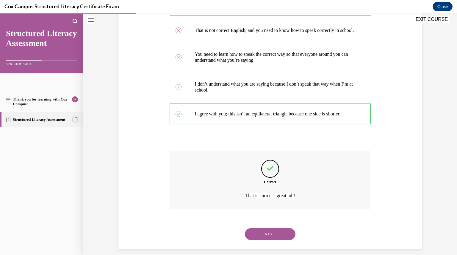
scroll to position [152, 0]
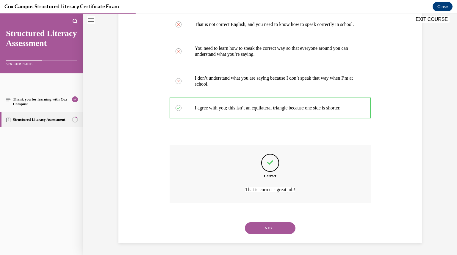
click at [271, 225] on button "NEXT" at bounding box center [270, 228] width 51 height 12
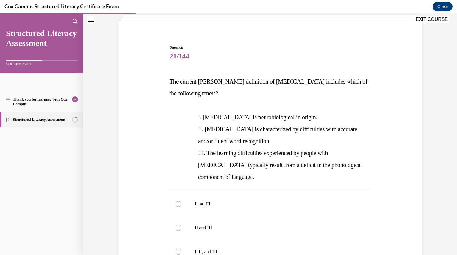
scroll to position [43, 0]
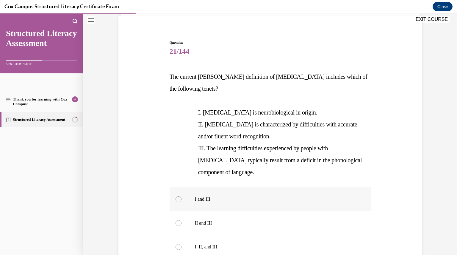
click at [177, 196] on div at bounding box center [179, 199] width 6 height 6
click at [177, 196] on input "I and III" at bounding box center [179, 199] width 6 height 6
radio input "true"
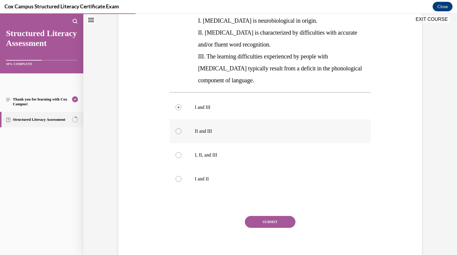
scroll to position [135, 0]
click at [263, 215] on button "SUBMIT" at bounding box center [270, 221] width 51 height 12
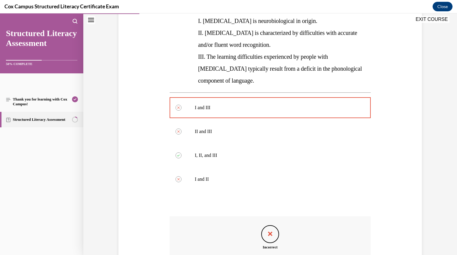
scroll to position [193, 0]
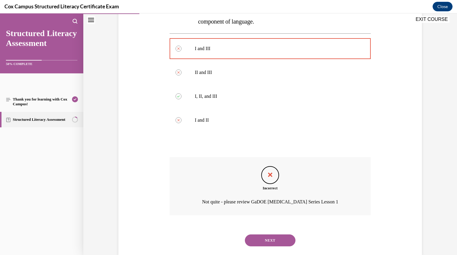
click at [264, 234] on button "NEXT" at bounding box center [270, 240] width 51 height 12
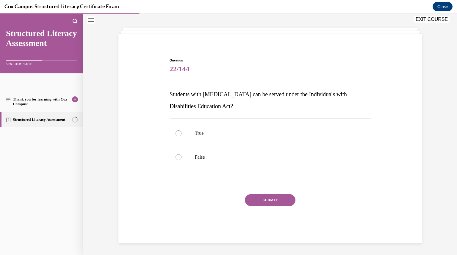
scroll to position [25, 0]
click at [177, 131] on div at bounding box center [179, 133] width 6 height 6
click at [177, 131] on input "True" at bounding box center [179, 133] width 6 height 6
radio input "true"
click at [265, 200] on button "SUBMIT" at bounding box center [270, 200] width 51 height 12
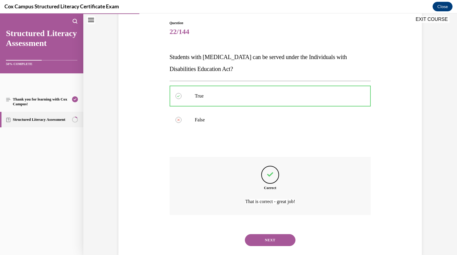
scroll to position [74, 0]
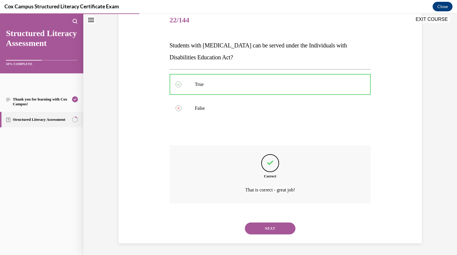
click at [265, 229] on button "NEXT" at bounding box center [270, 228] width 51 height 12
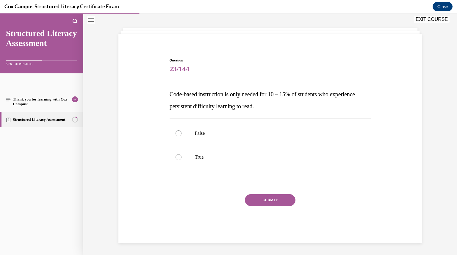
scroll to position [25, 0]
click at [176, 131] on div at bounding box center [179, 133] width 6 height 6
click at [176, 131] on input "False" at bounding box center [179, 133] width 6 height 6
radio input "true"
click at [262, 202] on button "SUBMIT" at bounding box center [270, 200] width 51 height 12
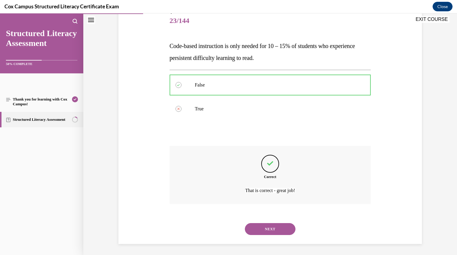
scroll to position [74, 0]
click at [262, 228] on button "NEXT" at bounding box center [270, 228] width 51 height 12
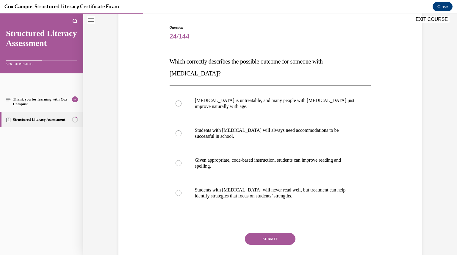
scroll to position [61, 0]
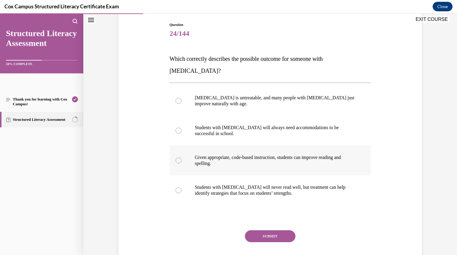
click at [177, 157] on div at bounding box center [179, 160] width 6 height 6
click at [177, 157] on input "Given appropriate, code-based instruction, students can improve reading and spe…" at bounding box center [179, 160] width 6 height 6
radio input "true"
click at [251, 230] on button "SUBMIT" at bounding box center [270, 236] width 51 height 12
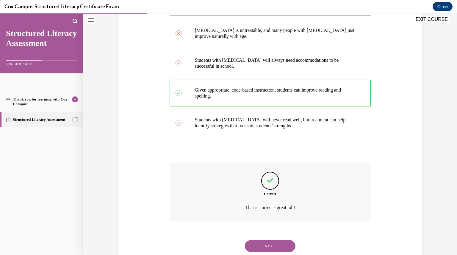
scroll to position [134, 0]
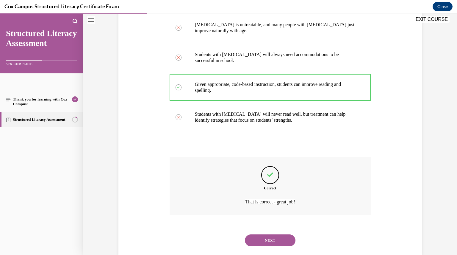
click at [254, 234] on button "NEXT" at bounding box center [270, 240] width 51 height 12
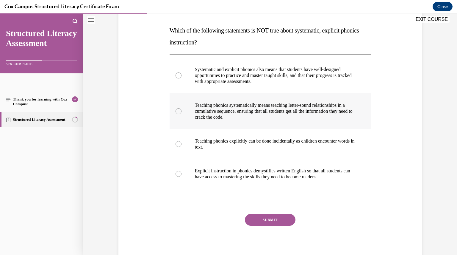
scroll to position [91, 0]
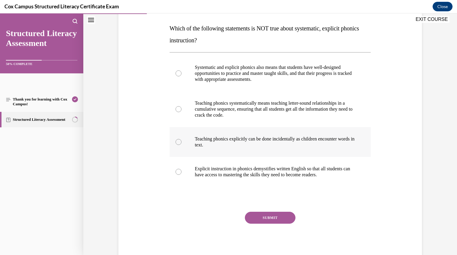
click at [178, 138] on label "Teaching phonics explicitly can be done incidentally as children encounter word…" at bounding box center [271, 142] width 202 height 30
click at [178, 139] on input "Teaching phonics explicitly can be done incidentally as children encounter word…" at bounding box center [179, 142] width 6 height 6
radio input "true"
click at [255, 219] on button "SUBMIT" at bounding box center [270, 217] width 51 height 12
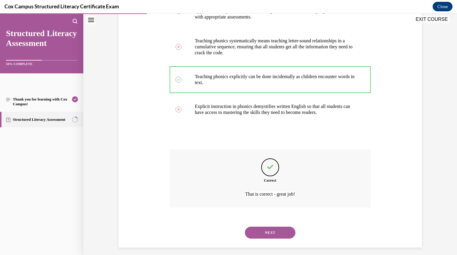
scroll to position [158, 0]
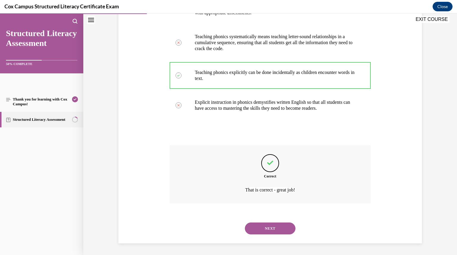
click at [261, 230] on button "NEXT" at bounding box center [270, 228] width 51 height 12
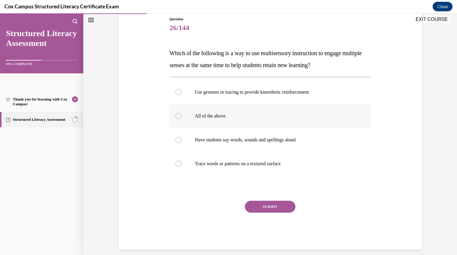
click at [176, 117] on div at bounding box center [179, 116] width 6 height 6
click at [176, 117] on input "All of the above" at bounding box center [179, 116] width 6 height 6
radio input "true"
click at [253, 203] on button "SUBMIT" at bounding box center [270, 206] width 51 height 12
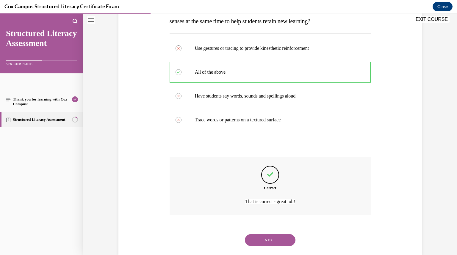
scroll to position [122, 0]
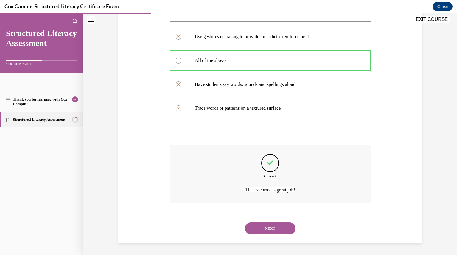
click at [258, 226] on button "NEXT" at bounding box center [270, 228] width 51 height 12
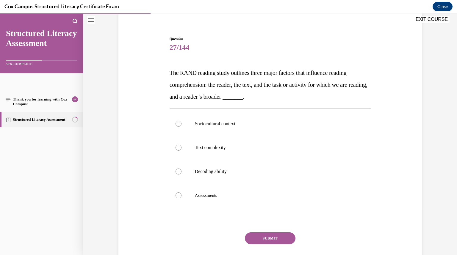
scroll to position [47, 0]
click at [177, 123] on div at bounding box center [179, 123] width 6 height 6
click at [177, 123] on input "Sociocultural context" at bounding box center [179, 123] width 6 height 6
radio input "true"
click at [255, 235] on button "SUBMIT" at bounding box center [270, 238] width 51 height 12
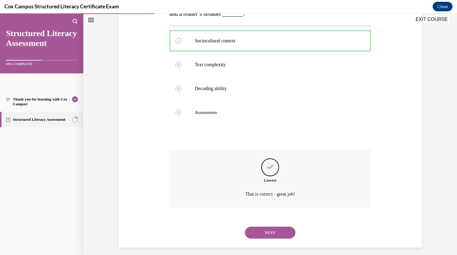
scroll to position [134, 0]
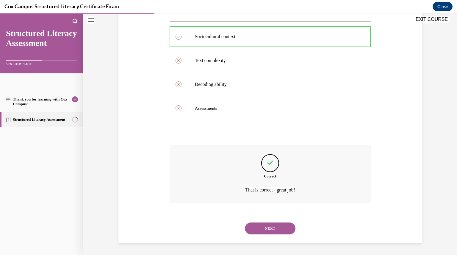
click at [274, 233] on button "NEXT" at bounding box center [270, 228] width 51 height 12
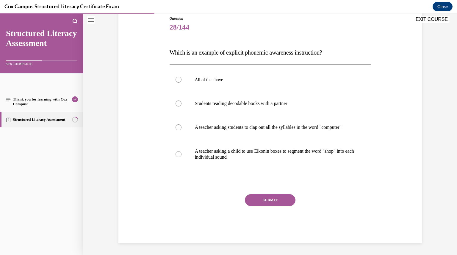
scroll to position [66, 0]
click at [176, 81] on div at bounding box center [179, 80] width 6 height 6
click at [176, 81] on input "All of the above" at bounding box center [179, 80] width 6 height 6
radio input "true"
click at [261, 206] on button "SUBMIT" at bounding box center [270, 200] width 51 height 12
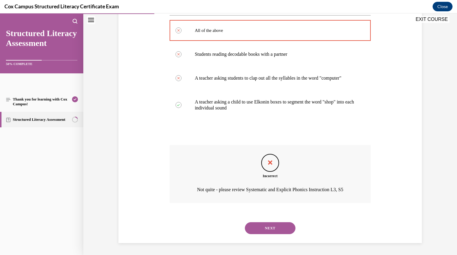
scroll to position [122, 0]
click at [273, 227] on button "NEXT" at bounding box center [270, 228] width 51 height 12
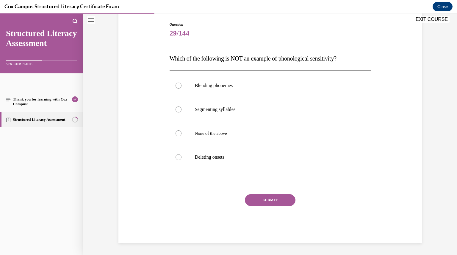
scroll to position [61, 0]
click at [178, 134] on div at bounding box center [179, 133] width 6 height 6
click at [178, 134] on input "None of the above" at bounding box center [179, 133] width 6 height 6
radio input "true"
click at [262, 200] on button "SUBMIT" at bounding box center [270, 200] width 51 height 12
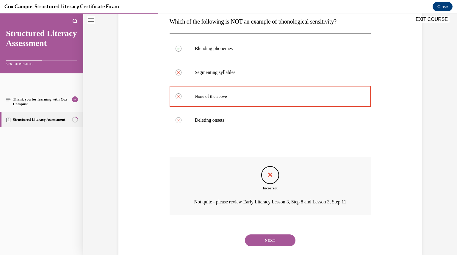
scroll to position [118, 0]
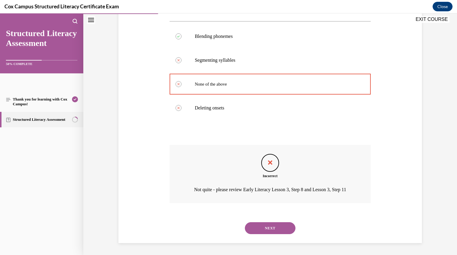
click at [263, 225] on button "NEXT" at bounding box center [270, 228] width 51 height 12
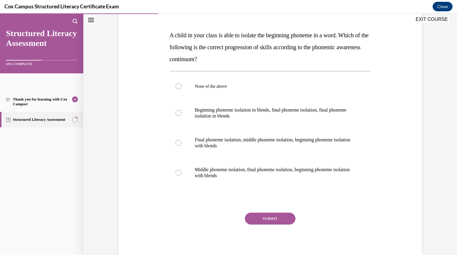
scroll to position [85, 0]
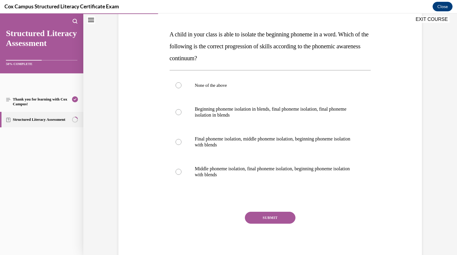
click at [295, 52] on p "A child in your class is able to isolate the beginning phoneme in a word. Which…" at bounding box center [271, 46] width 202 height 36
click at [177, 140] on div at bounding box center [179, 142] width 6 height 6
click at [177, 140] on input "Final phoneme isolation, middle phoneme isolation, beginning phoneme isolation …" at bounding box center [179, 142] width 6 height 6
radio input "true"
click at [274, 219] on button "SUBMIT" at bounding box center [270, 217] width 51 height 12
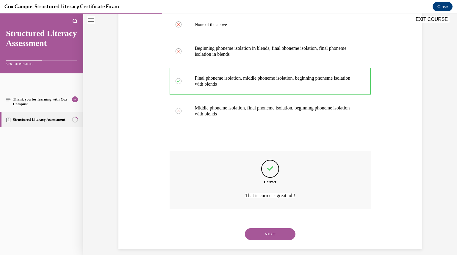
scroll to position [152, 0]
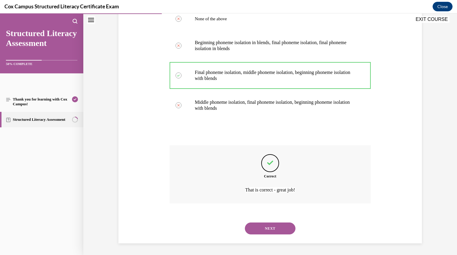
click at [273, 225] on button "NEXT" at bounding box center [270, 228] width 51 height 12
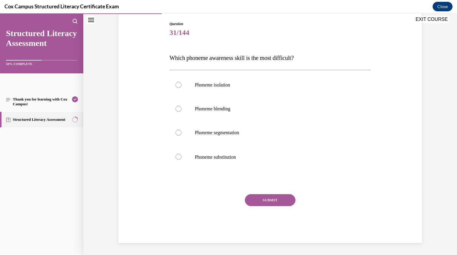
scroll to position [61, 0]
click at [176, 86] on div at bounding box center [179, 85] width 6 height 6
click at [176, 86] on input "Phoneme isolation" at bounding box center [179, 85] width 6 height 6
radio input "true"
click at [178, 155] on div at bounding box center [179, 157] width 6 height 6
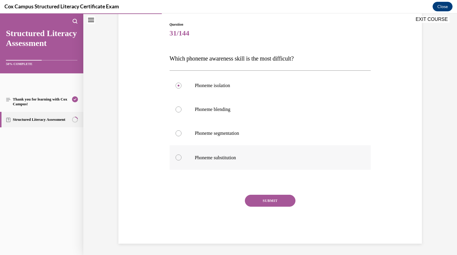
click at [178, 155] on input "Phoneme substitution" at bounding box center [179, 157] width 6 height 6
radio input "true"
click at [267, 198] on button "SUBMIT" at bounding box center [270, 200] width 51 height 12
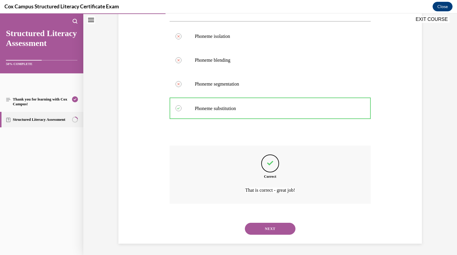
scroll to position [110, 0]
click at [265, 224] on button "NEXT" at bounding box center [270, 228] width 51 height 12
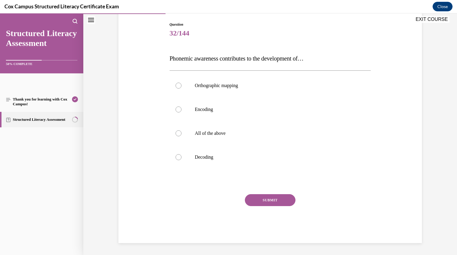
scroll to position [61, 0]
click at [177, 133] on div at bounding box center [179, 133] width 6 height 6
click at [177, 133] on input "All of the above" at bounding box center [179, 133] width 6 height 6
radio input "true"
click at [259, 201] on button "SUBMIT" at bounding box center [270, 200] width 51 height 12
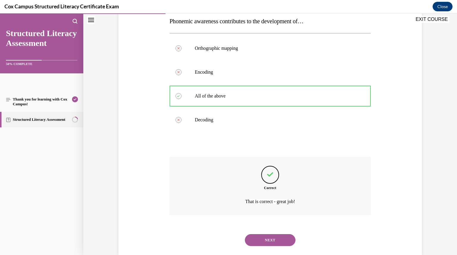
scroll to position [110, 0]
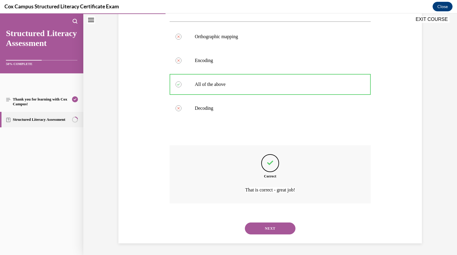
click at [260, 227] on button "NEXT" at bounding box center [270, 228] width 51 height 12
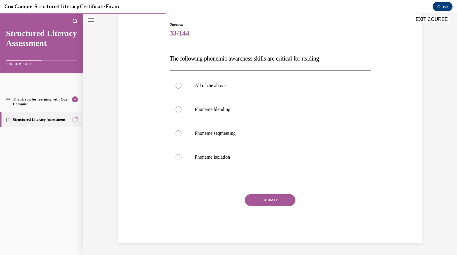
scroll to position [61, 0]
click at [177, 87] on div at bounding box center [179, 86] width 6 height 6
click at [177, 87] on input "All of the above" at bounding box center [179, 86] width 6 height 6
radio input "true"
click at [267, 201] on button "SUBMIT" at bounding box center [270, 200] width 51 height 12
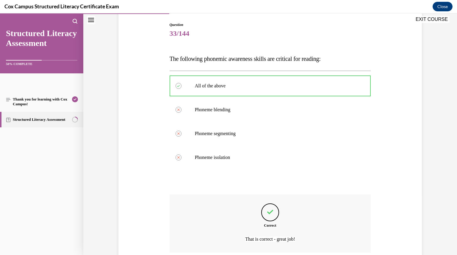
click at [267, 203] on div "Feedback" at bounding box center [270, 212] width 18 height 18
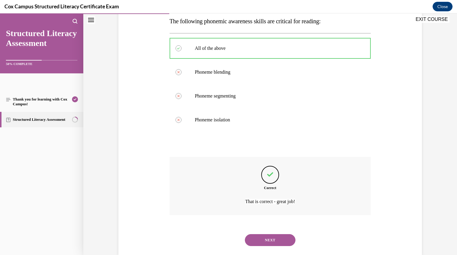
scroll to position [110, 0]
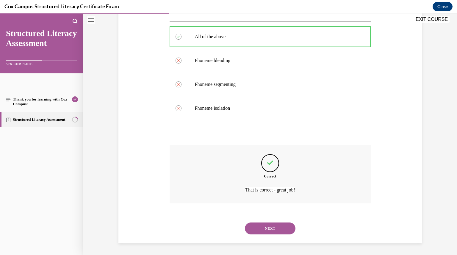
click at [270, 224] on button "NEXT" at bounding box center [270, 228] width 51 height 12
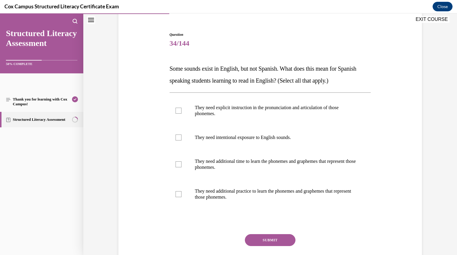
scroll to position [53, 0]
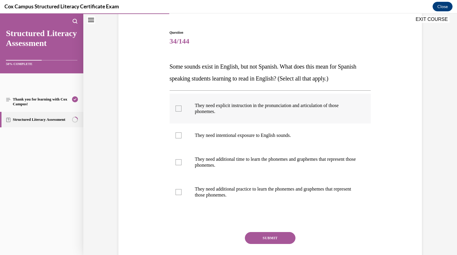
click at [177, 108] on div at bounding box center [179, 108] width 6 height 6
click at [177, 108] on input "They need explicit instruction in the pronunciation and articulation of those p…" at bounding box center [179, 108] width 6 height 6
checkbox input "true"
click at [176, 136] on div at bounding box center [179, 135] width 6 height 6
click at [176, 136] on input "They need intentional exposure to English sounds." at bounding box center [179, 135] width 6 height 6
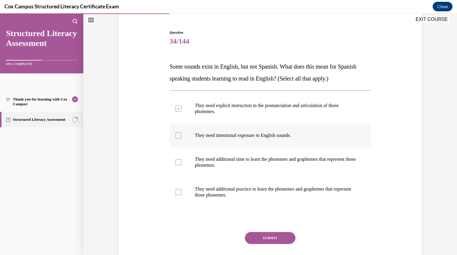
checkbox input "true"
click at [177, 162] on div at bounding box center [179, 162] width 6 height 6
click at [177, 162] on input "They need additional time to learn the phonemes and graphemes that represent th…" at bounding box center [179, 162] width 6 height 6
checkbox input "true"
click at [177, 192] on div at bounding box center [179, 192] width 6 height 6
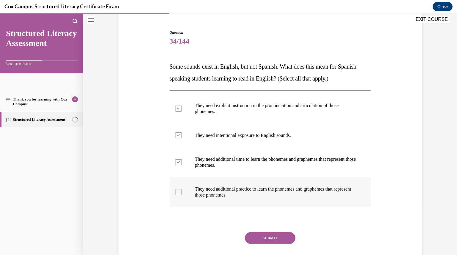
click at [177, 192] on input "They need additional practice to learn the phonemes and graphemes that represen…" at bounding box center [179, 192] width 6 height 6
checkbox input "true"
click at [177, 163] on icon at bounding box center [178, 162] width 3 height 2
click at [176, 163] on input "They need additional time to learn the phonemes and graphemes that represent th…" at bounding box center [179, 162] width 6 height 6
checkbox input "false"
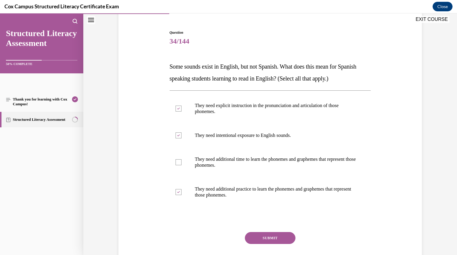
click at [264, 239] on button "SUBMIT" at bounding box center [270, 238] width 51 height 12
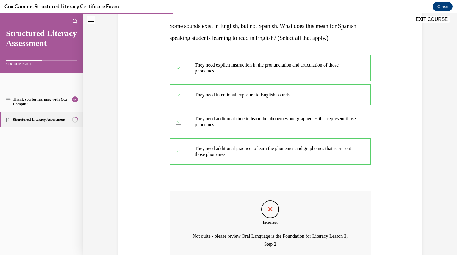
scroll to position [94, 0]
click at [170, 120] on label "They need additional time to learn the phonemes and graphemes that represent th…" at bounding box center [271, 121] width 202 height 30
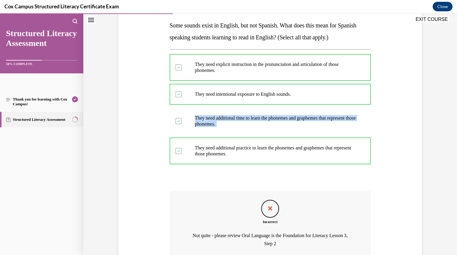
click at [170, 120] on label "They need additional time to learn the phonemes and graphemes that represent th…" at bounding box center [271, 121] width 202 height 30
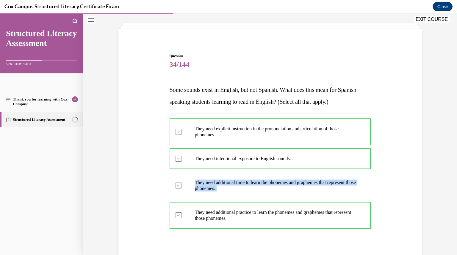
scroll to position [148, 0]
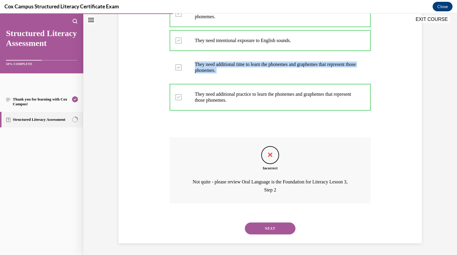
click at [262, 225] on button "NEXT" at bounding box center [270, 228] width 51 height 12
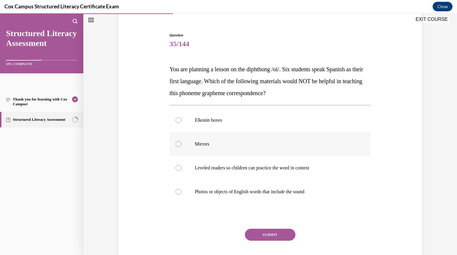
scroll to position [51, 0]
click at [177, 166] on div at bounding box center [179, 167] width 6 height 6
click at [177, 166] on input "Leveled readers so children can practice the word in context" at bounding box center [179, 167] width 6 height 6
radio input "true"
click at [257, 232] on button "SUBMIT" at bounding box center [270, 234] width 51 height 12
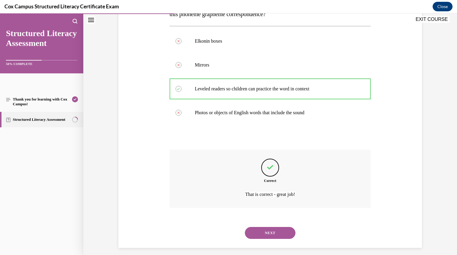
scroll to position [134, 0]
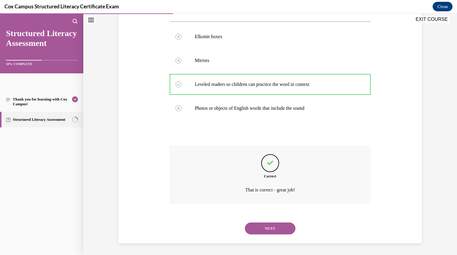
click at [263, 229] on button "NEXT" at bounding box center [270, 228] width 51 height 12
